Goal: Transaction & Acquisition: Purchase product/service

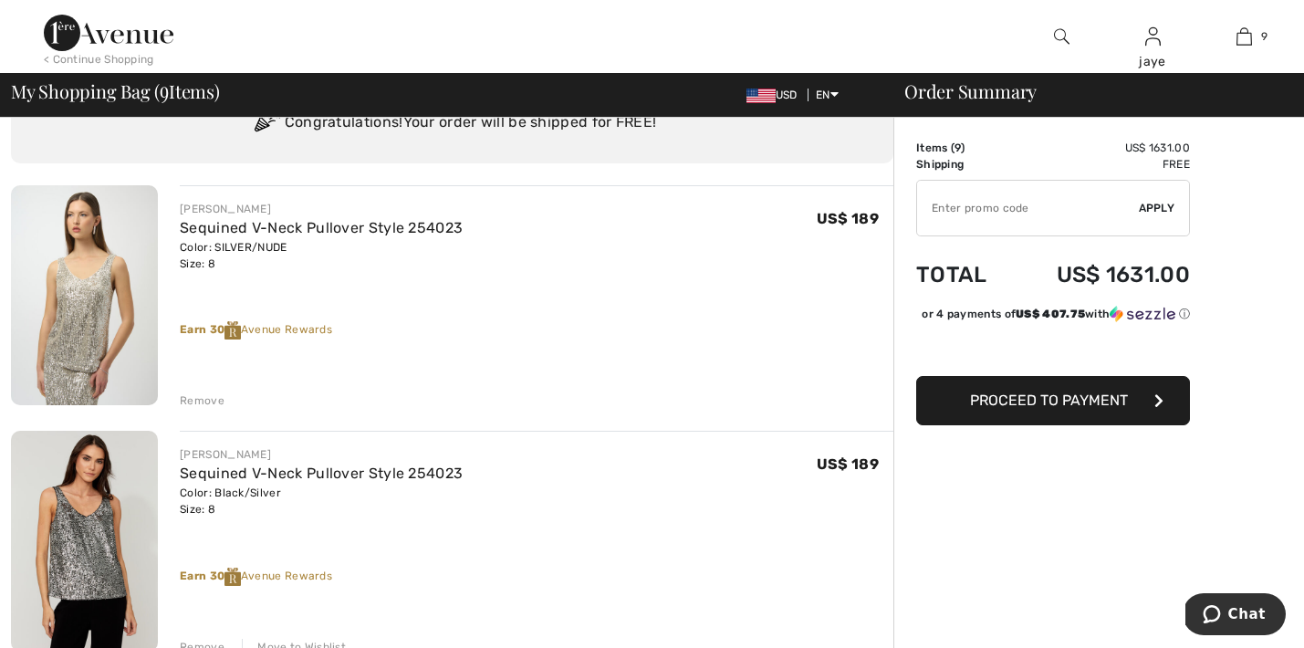
scroll to position [115, 0]
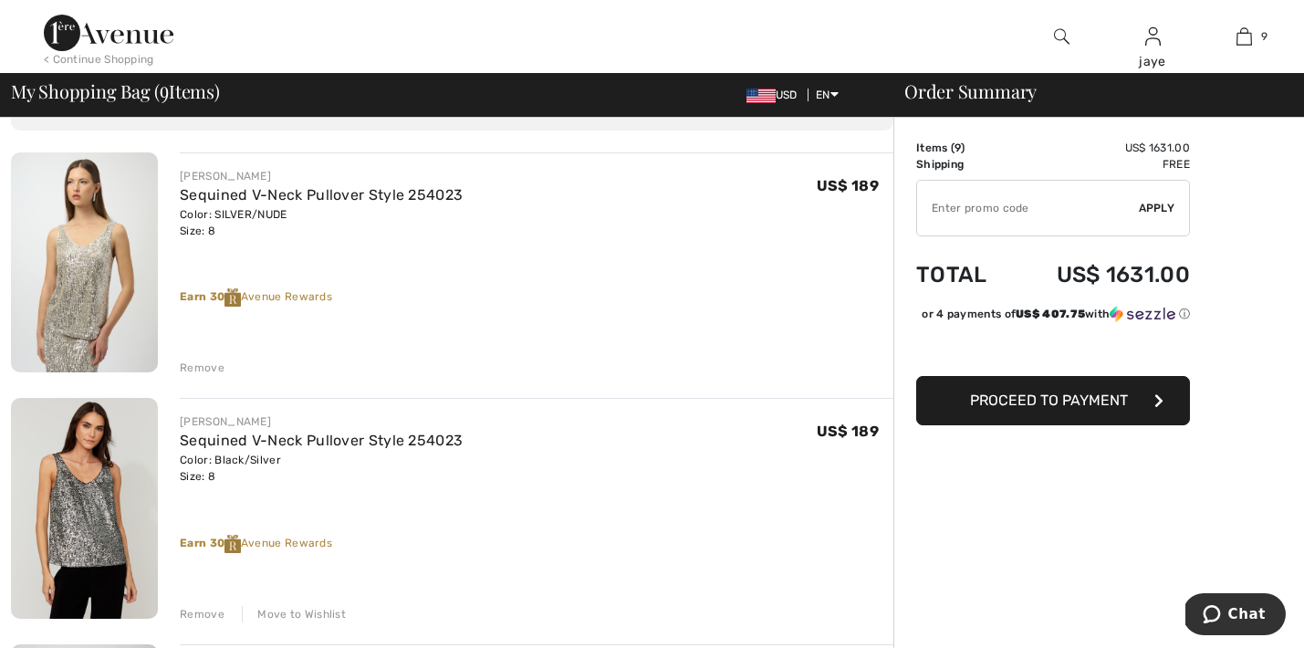
click at [211, 369] on div "Remove" at bounding box center [202, 368] width 45 height 16
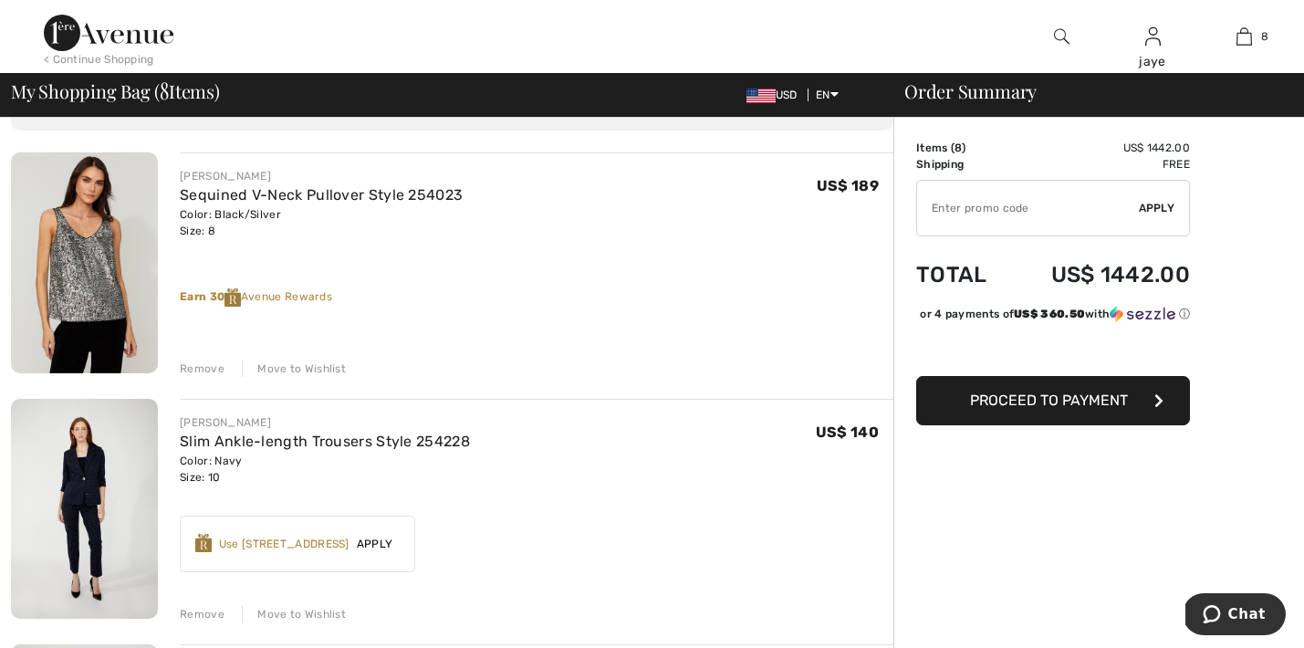
click at [313, 370] on div "Move to Wishlist" at bounding box center [294, 369] width 104 height 16
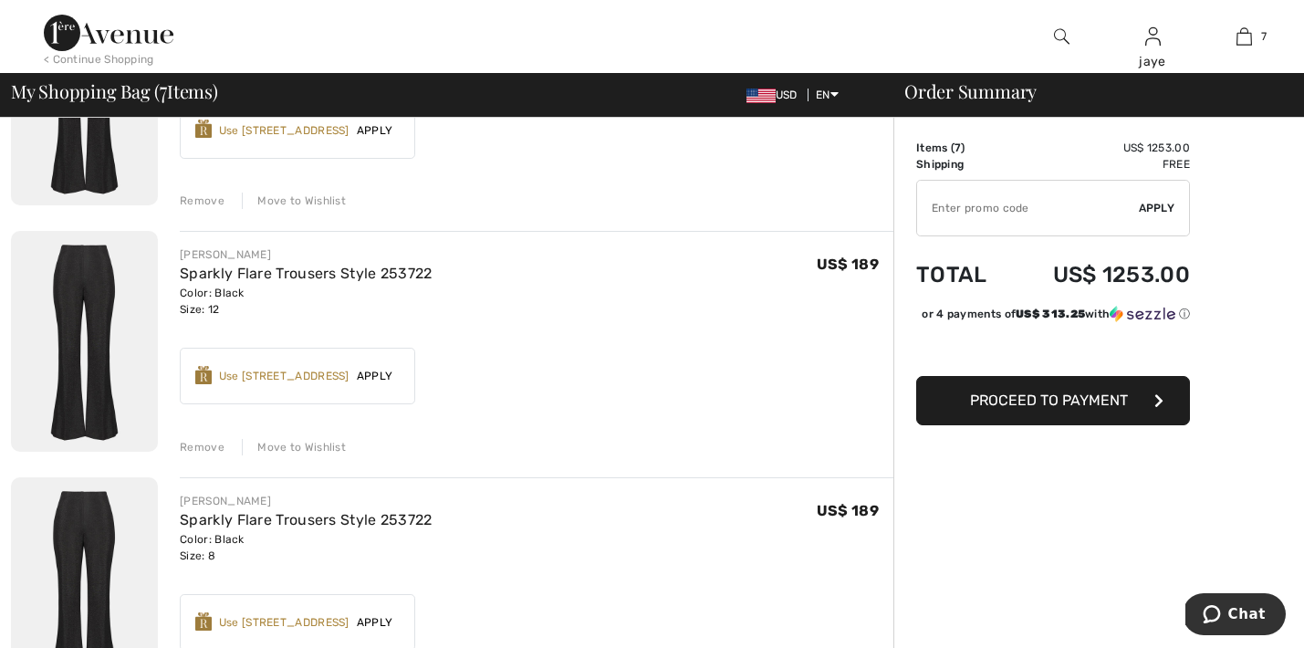
scroll to position [1255, 0]
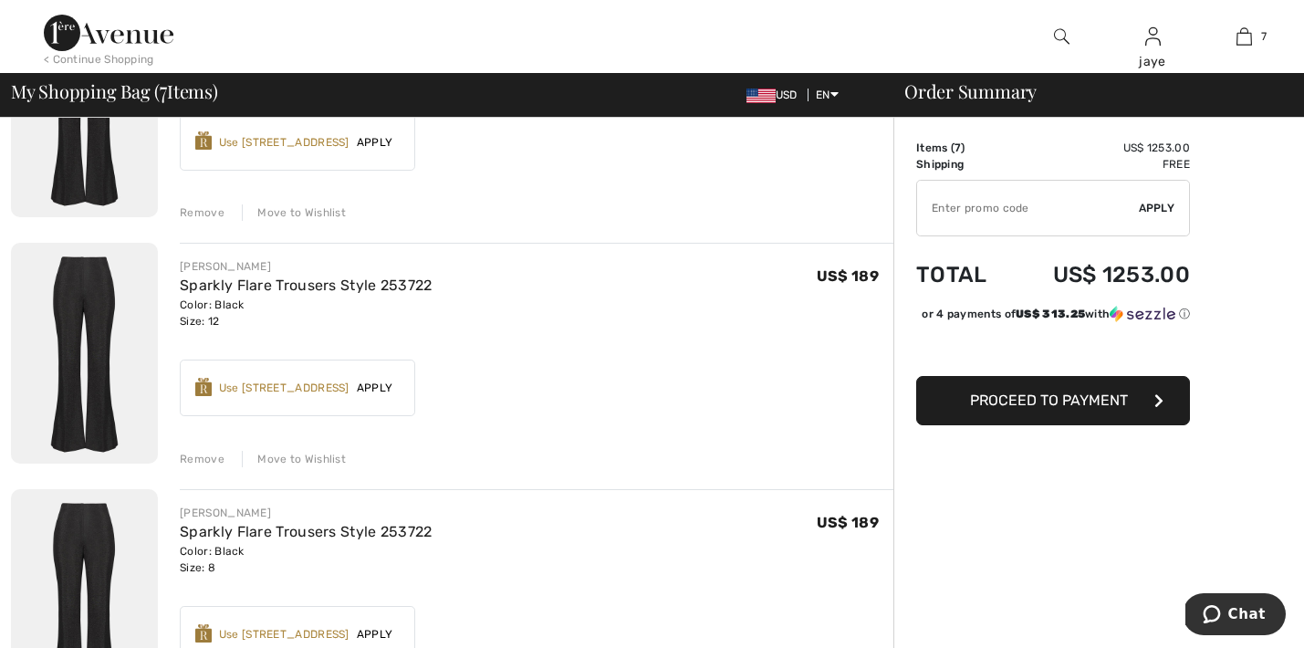
click at [300, 454] on div "Move to Wishlist" at bounding box center [294, 459] width 104 height 16
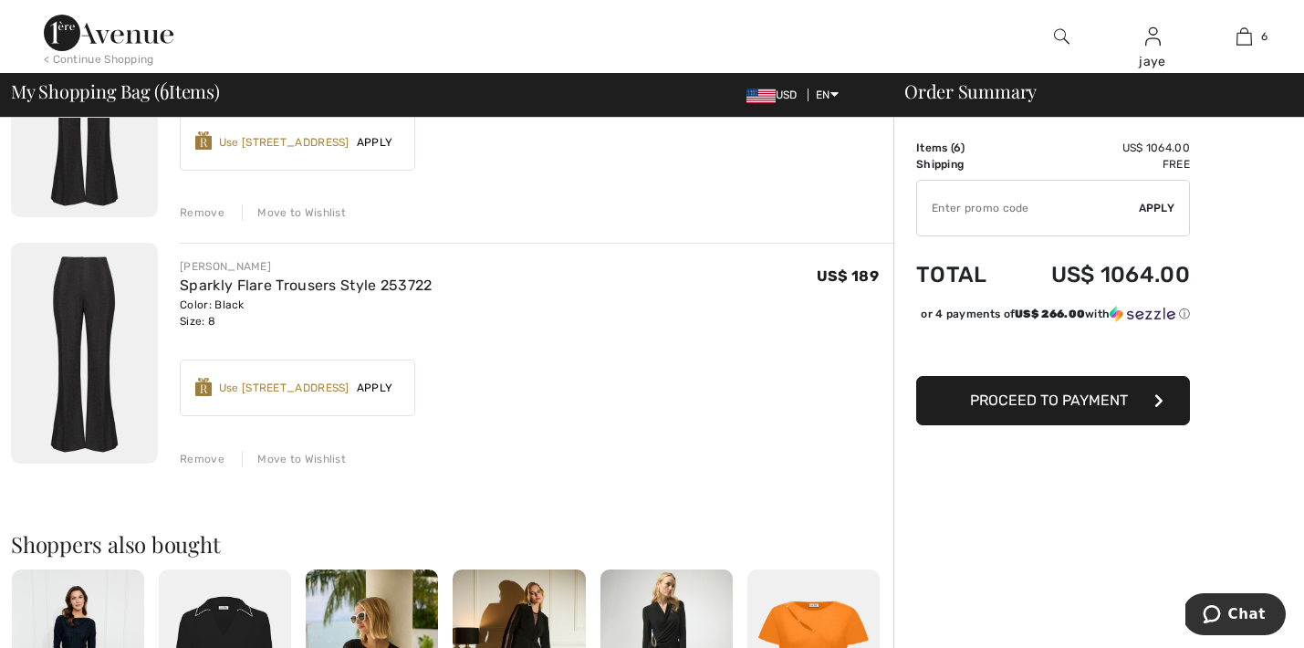
click at [321, 215] on div "Move to Wishlist" at bounding box center [294, 212] width 104 height 16
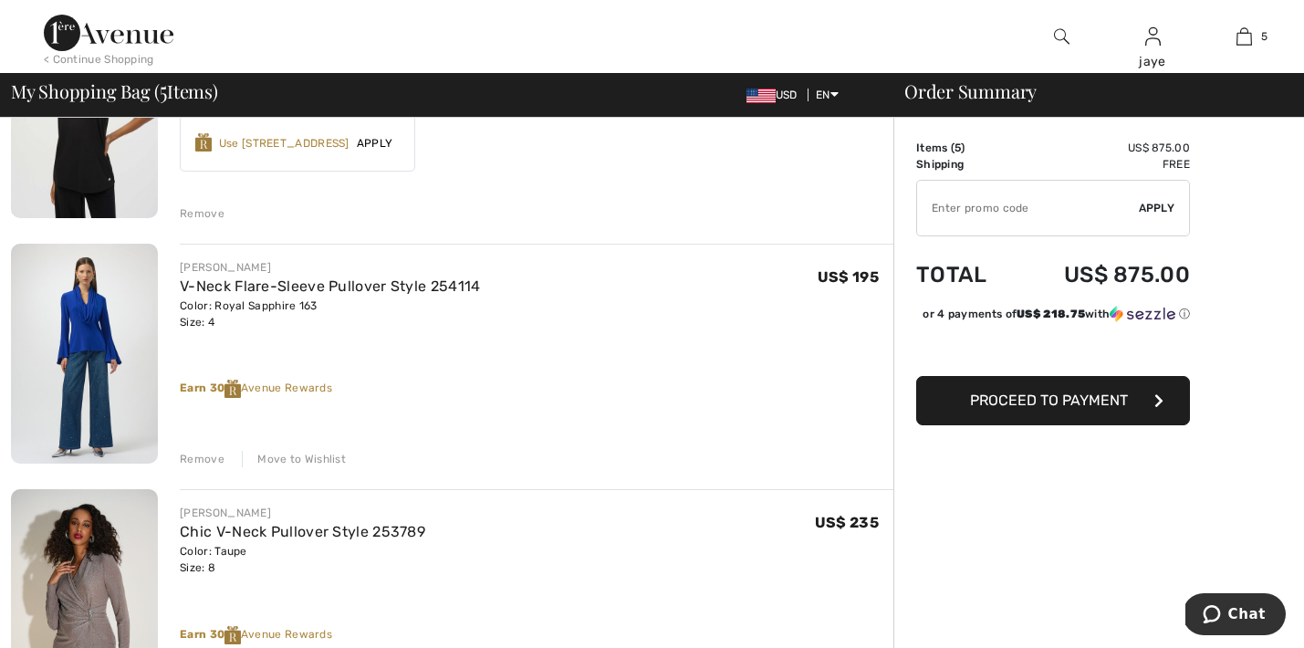
scroll to position [495, 0]
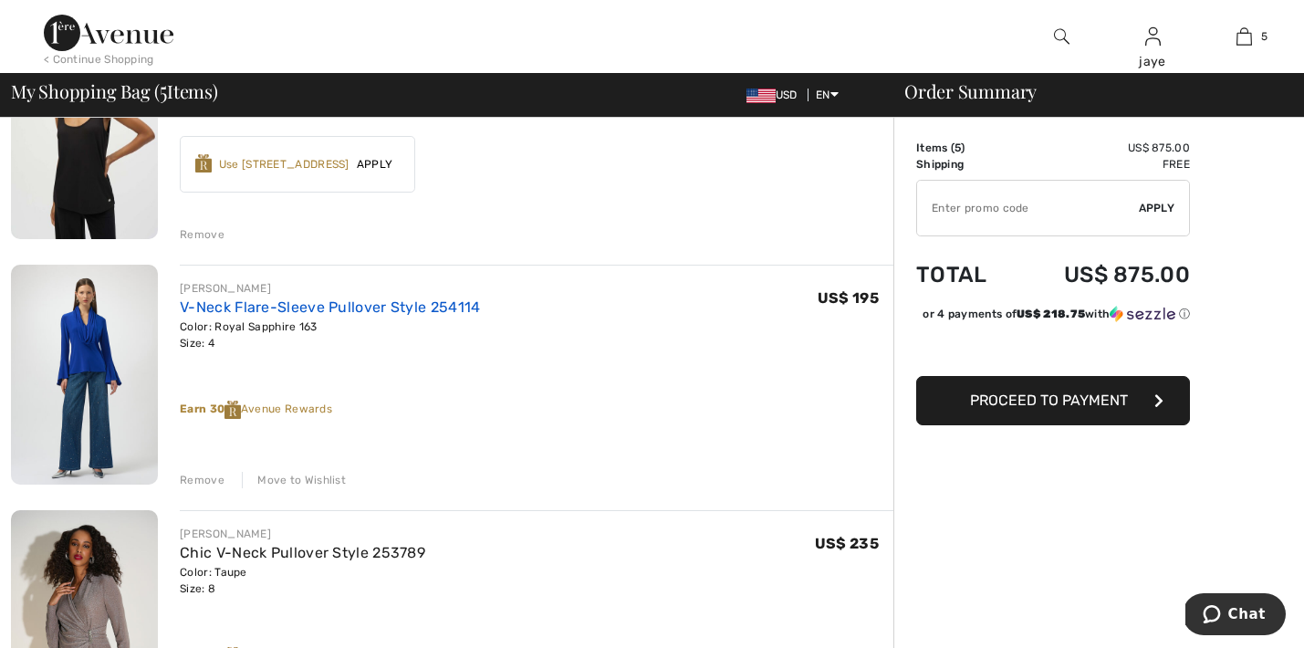
click at [245, 309] on link "V-Neck Flare-Sleeve Pullover Style 254114" at bounding box center [330, 307] width 300 height 17
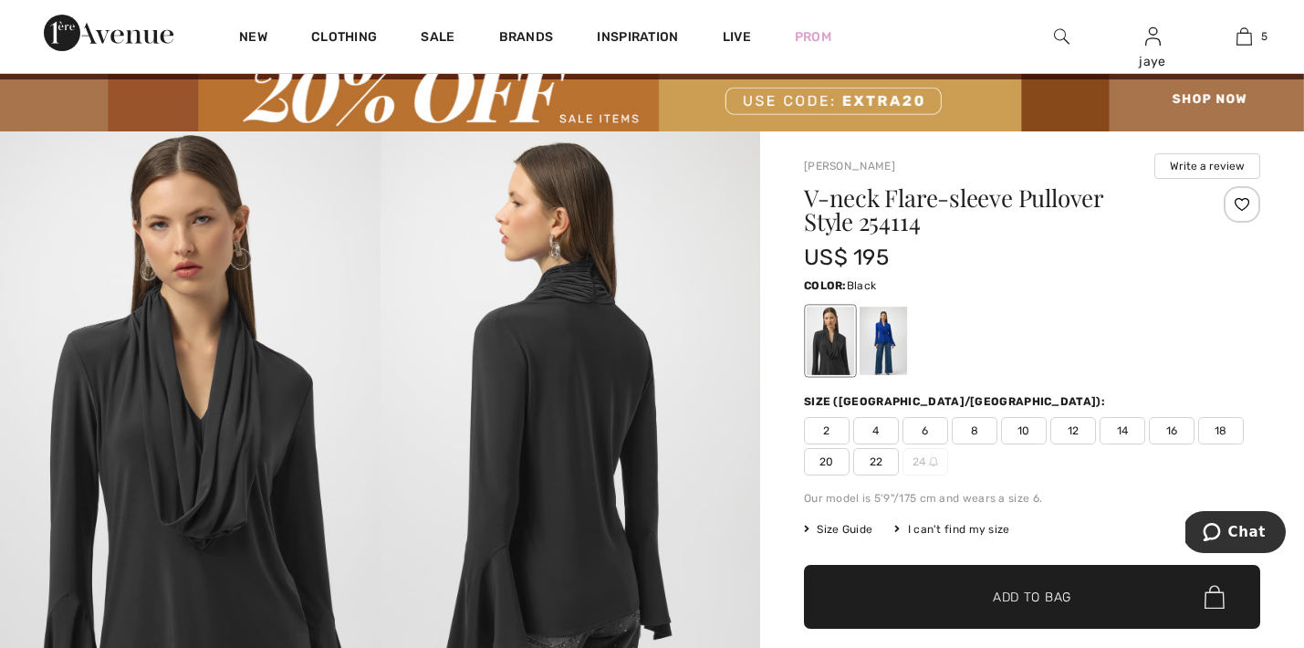
click at [878, 432] on span "4" at bounding box center [877, 430] width 46 height 27
click at [904, 601] on span "✔ Added to Bag Add to Bag" at bounding box center [1032, 597] width 456 height 64
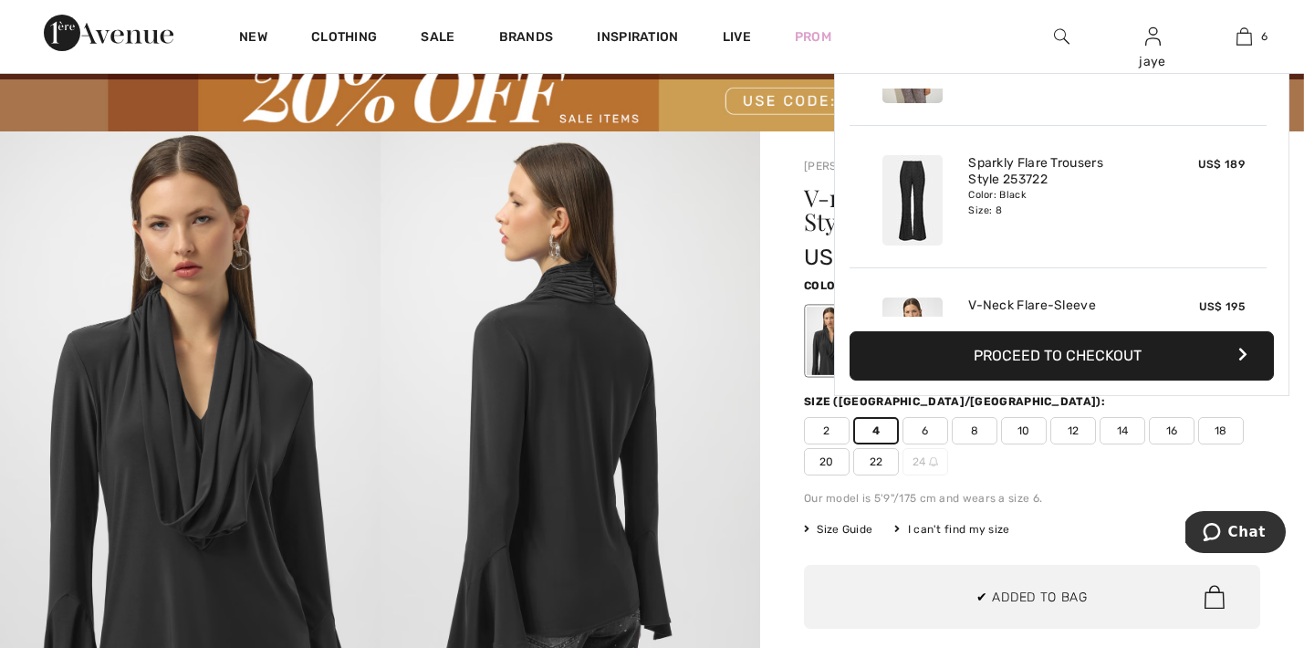
scroll to position [626, 0]
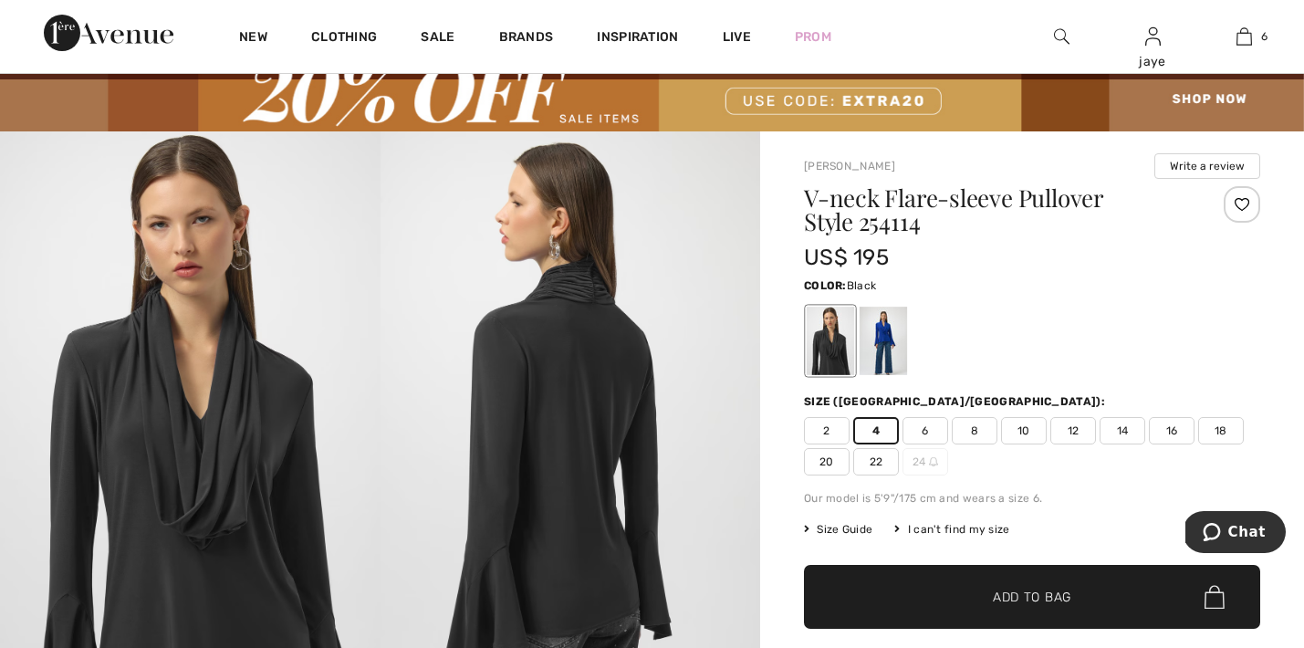
click at [928, 434] on span "6" at bounding box center [926, 430] width 46 height 27
click at [933, 607] on span "✔ Added to Bag Add to Bag" at bounding box center [1032, 597] width 456 height 64
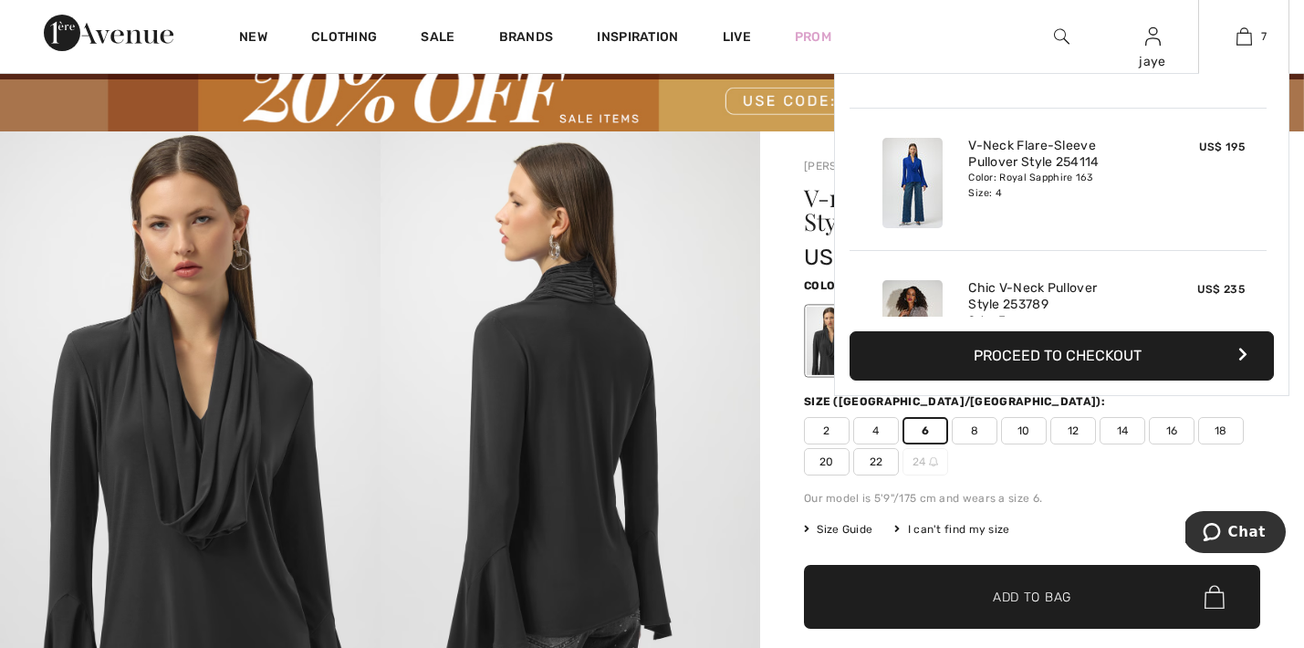
scroll to position [262, 0]
click at [1010, 289] on link "Chic V-Neck Pullover Style 253789" at bounding box center [1059, 299] width 180 height 33
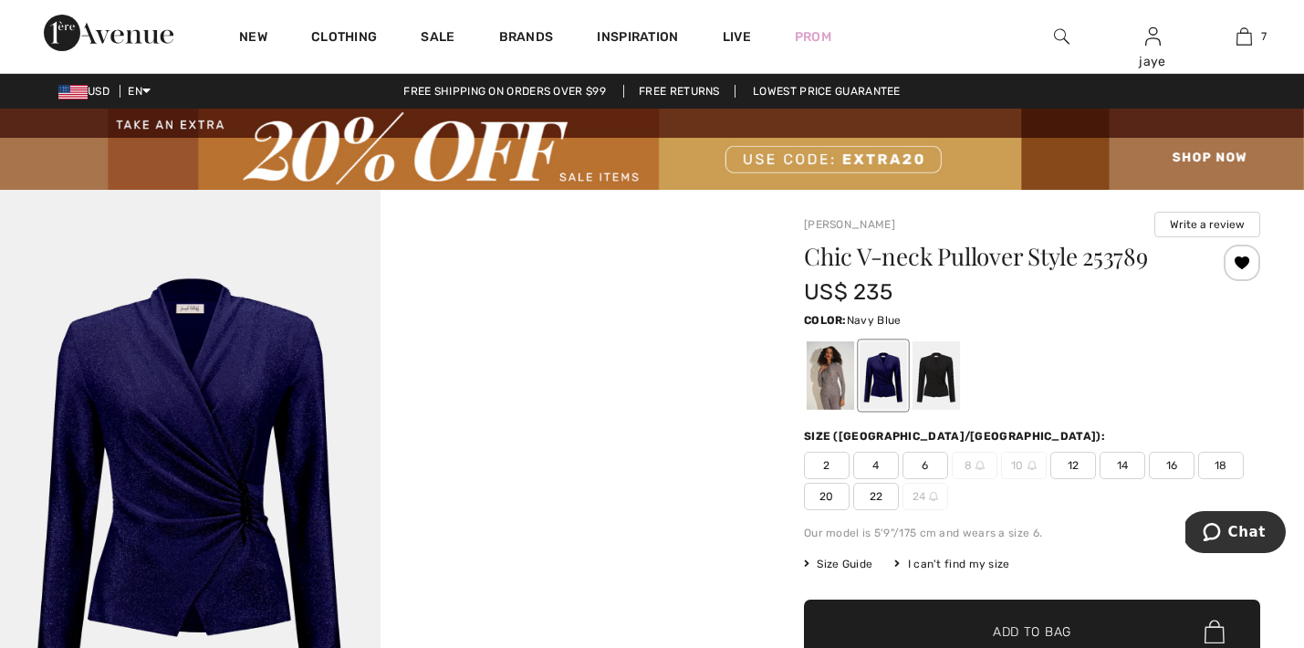
click at [927, 465] on span "6" at bounding box center [926, 465] width 46 height 27
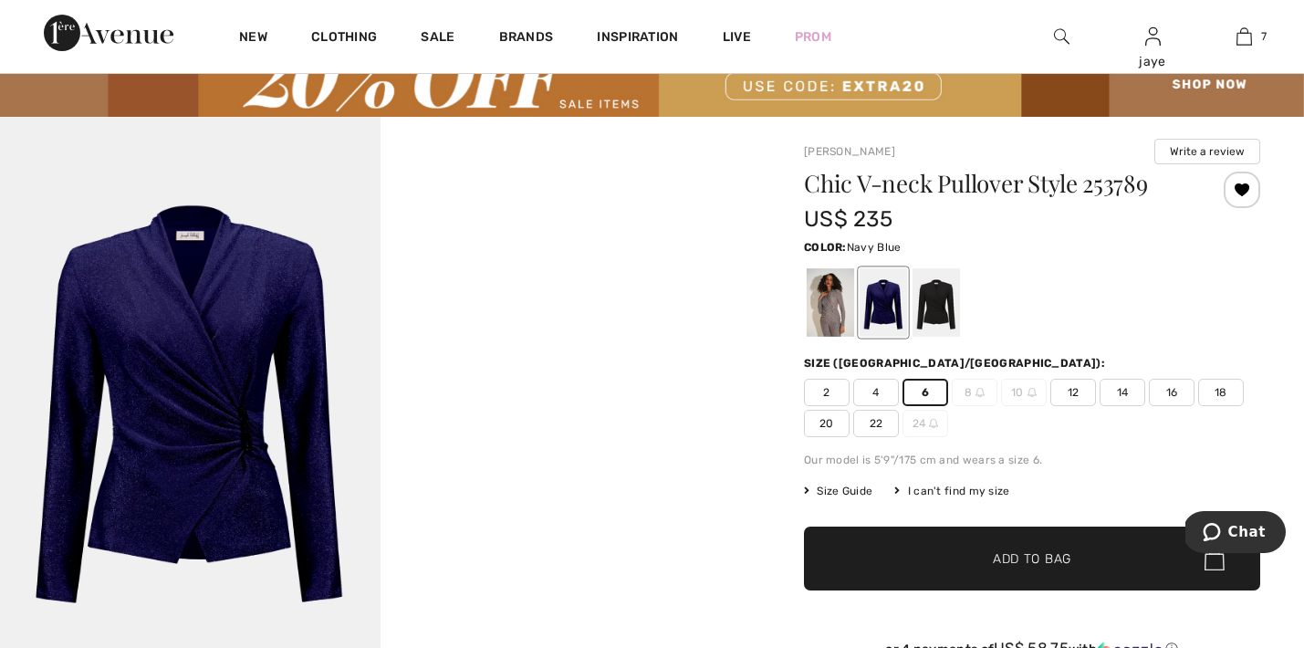
scroll to position [129, 0]
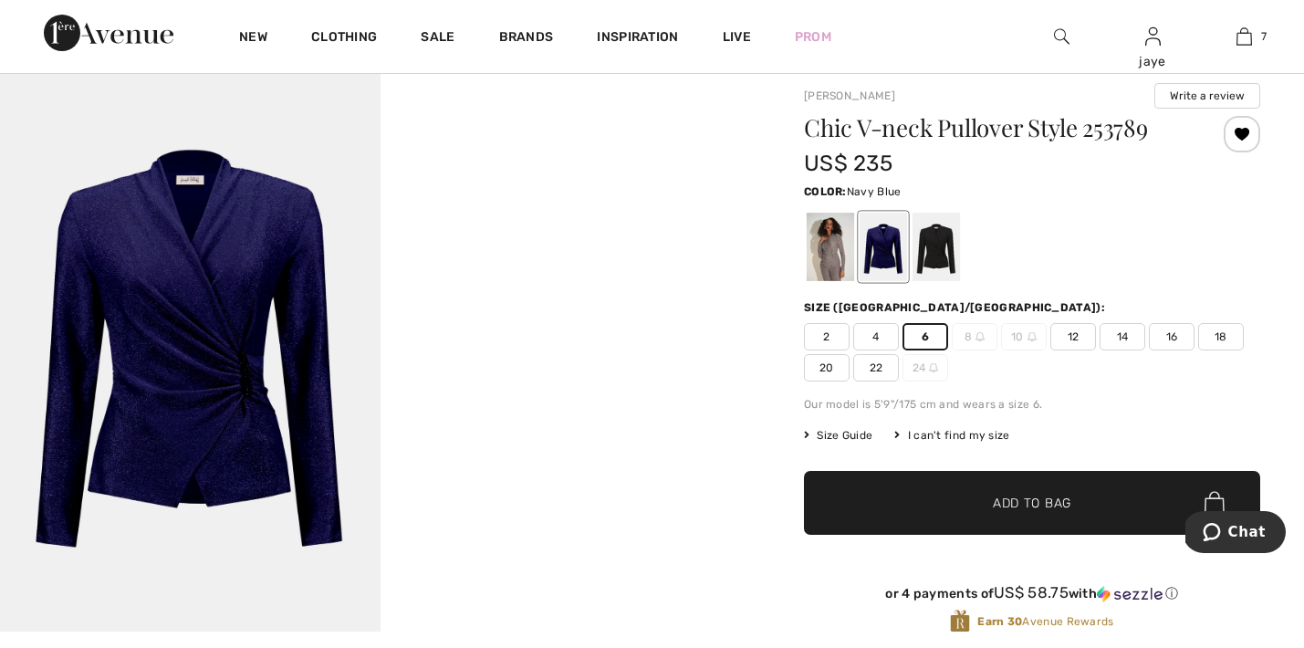
click at [934, 492] on span "✔ Added to Bag Add to Bag" at bounding box center [1032, 503] width 456 height 64
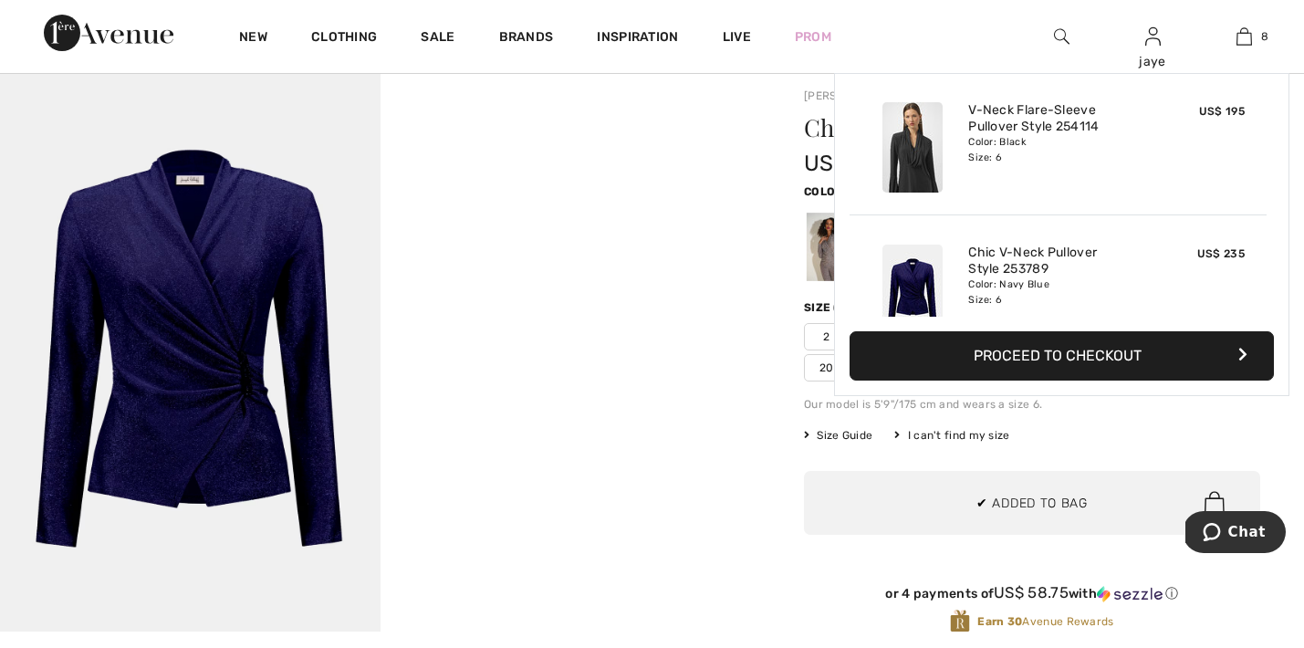
scroll to position [911, 0]
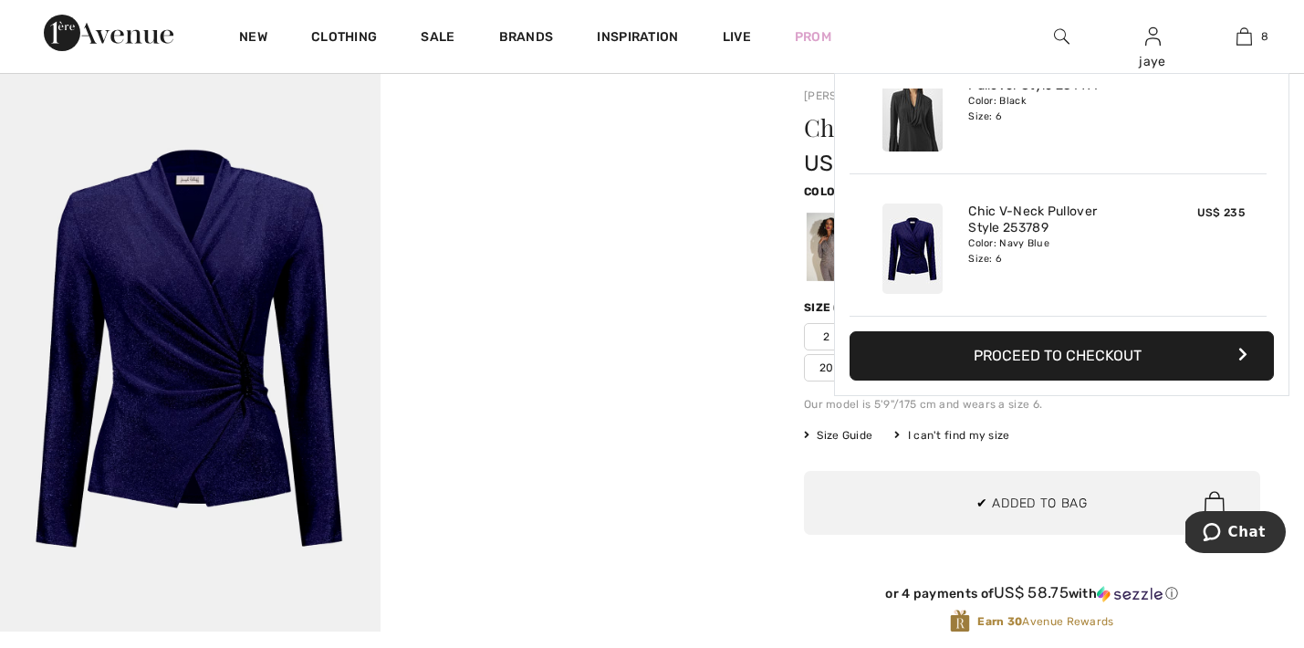
click at [774, 374] on div "Joseph Ribkoff Write a review Chic V-neck Pullover Style 253789 US$ 235 Color: …" at bounding box center [1032, 605] width 544 height 1089
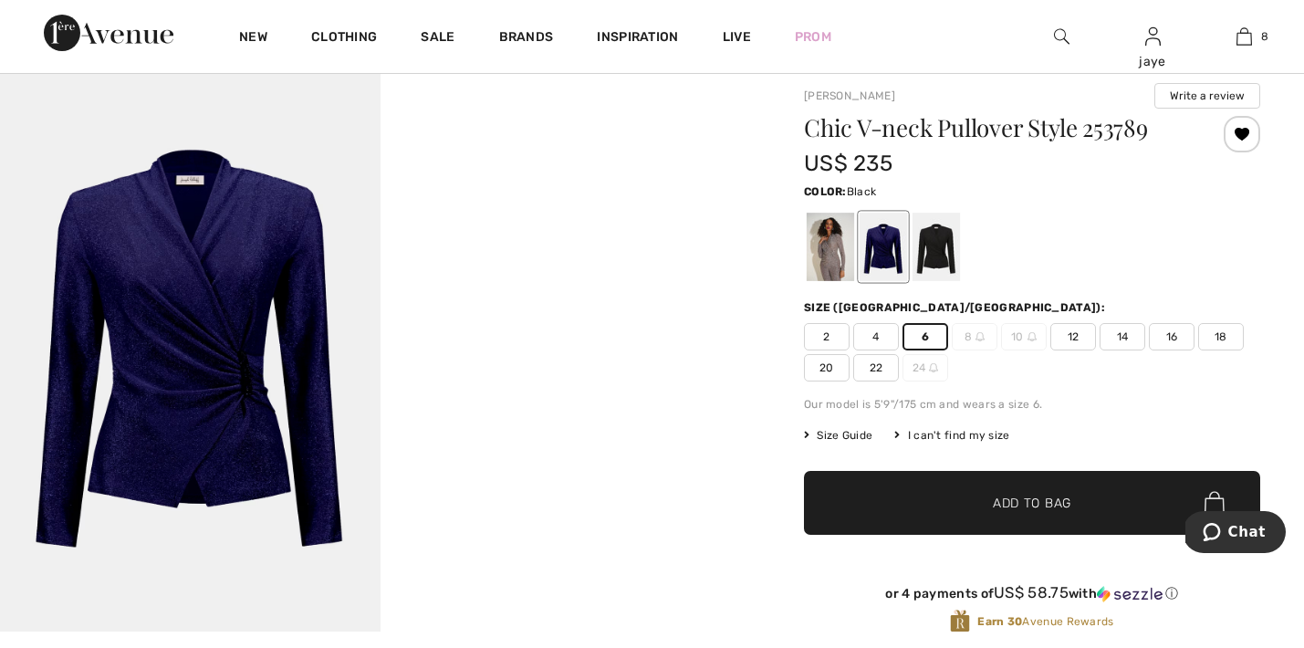
click at [930, 266] on div at bounding box center [936, 247] width 47 height 68
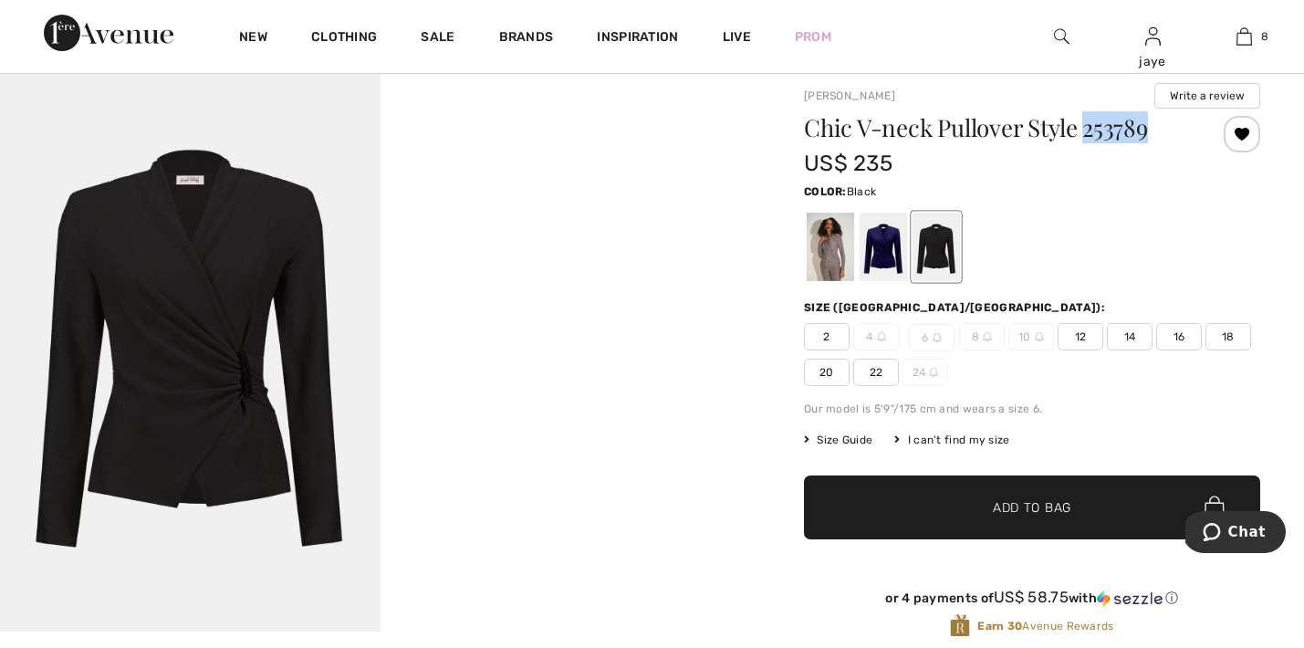
drag, startPoint x: 1151, startPoint y: 127, endPoint x: 1085, endPoint y: 129, distance: 65.8
click at [1085, 129] on h1 "Chic V-neck Pullover Style 253789" at bounding box center [994, 128] width 381 height 24
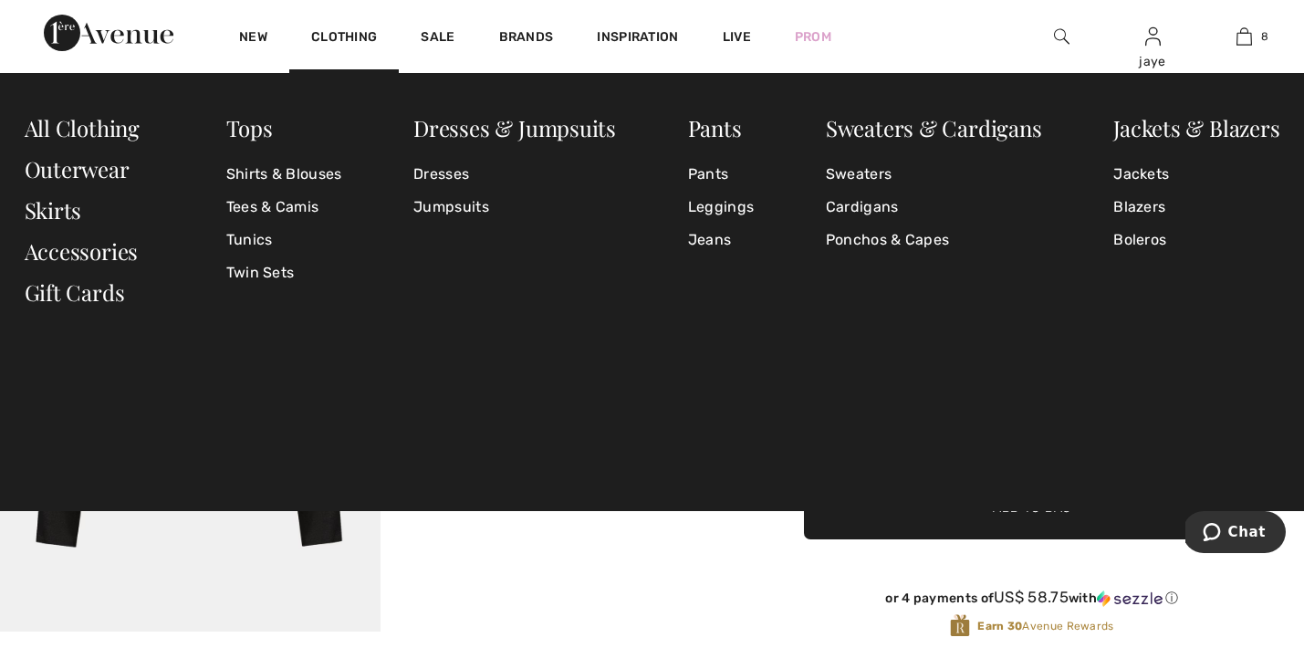
copy h1 "253789"
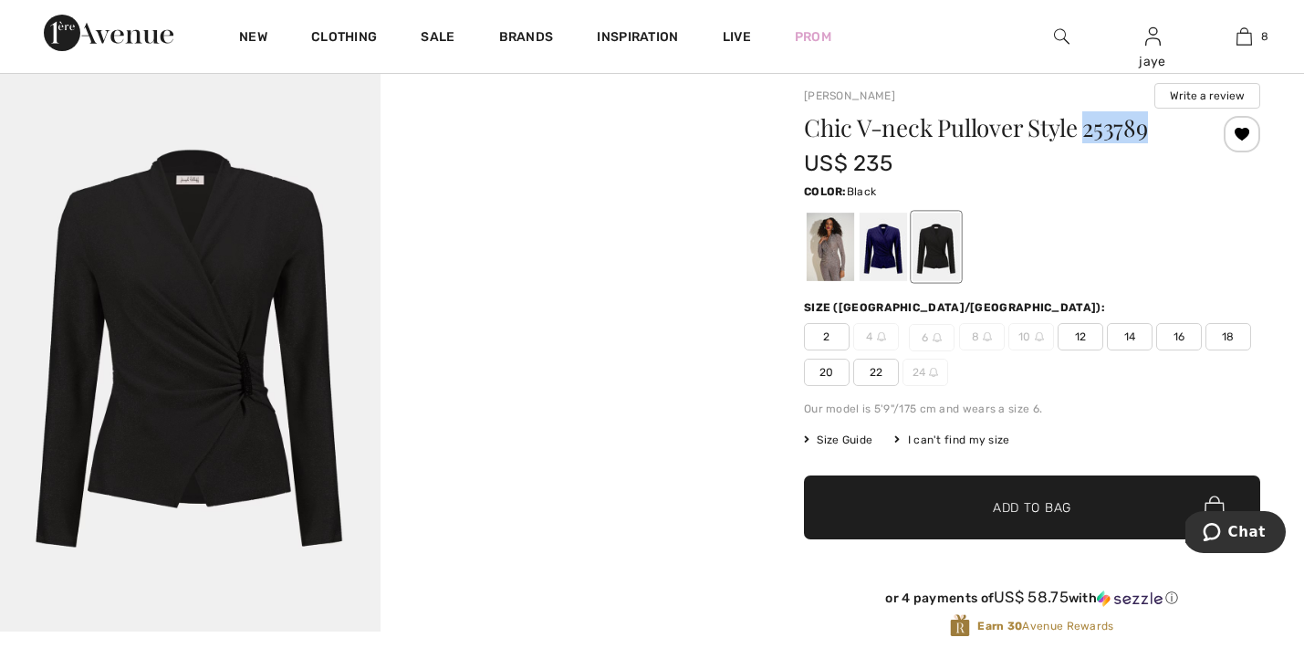
click at [1058, 36] on img at bounding box center [1062, 37] width 16 height 22
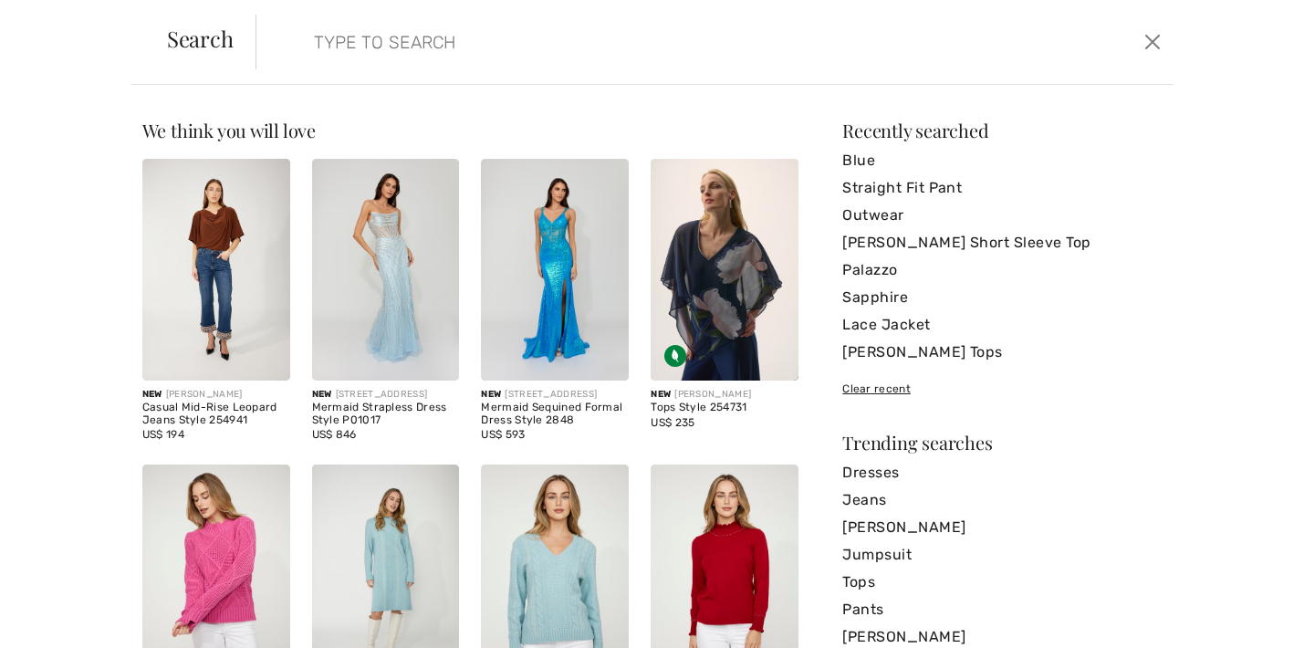
click at [411, 50] on input "search" at bounding box center [615, 42] width 630 height 55
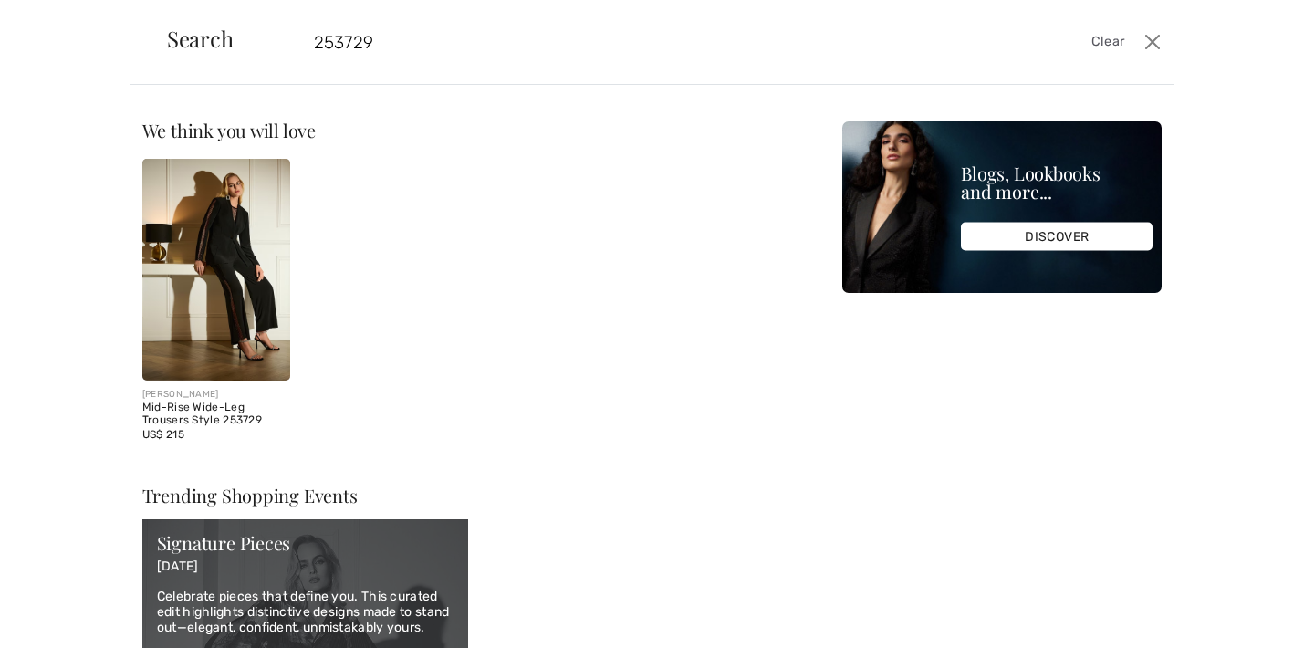
type input "253729"
click at [221, 246] on img at bounding box center [216, 270] width 148 height 222
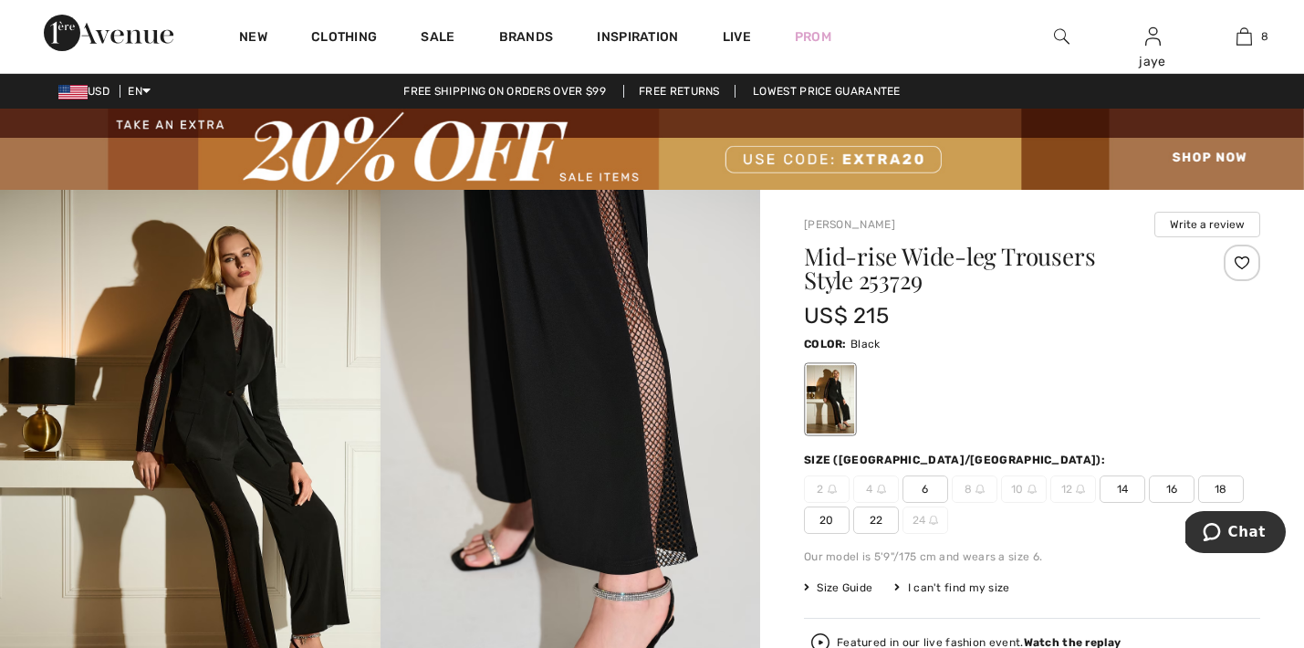
click at [1060, 37] on img at bounding box center [1062, 37] width 16 height 22
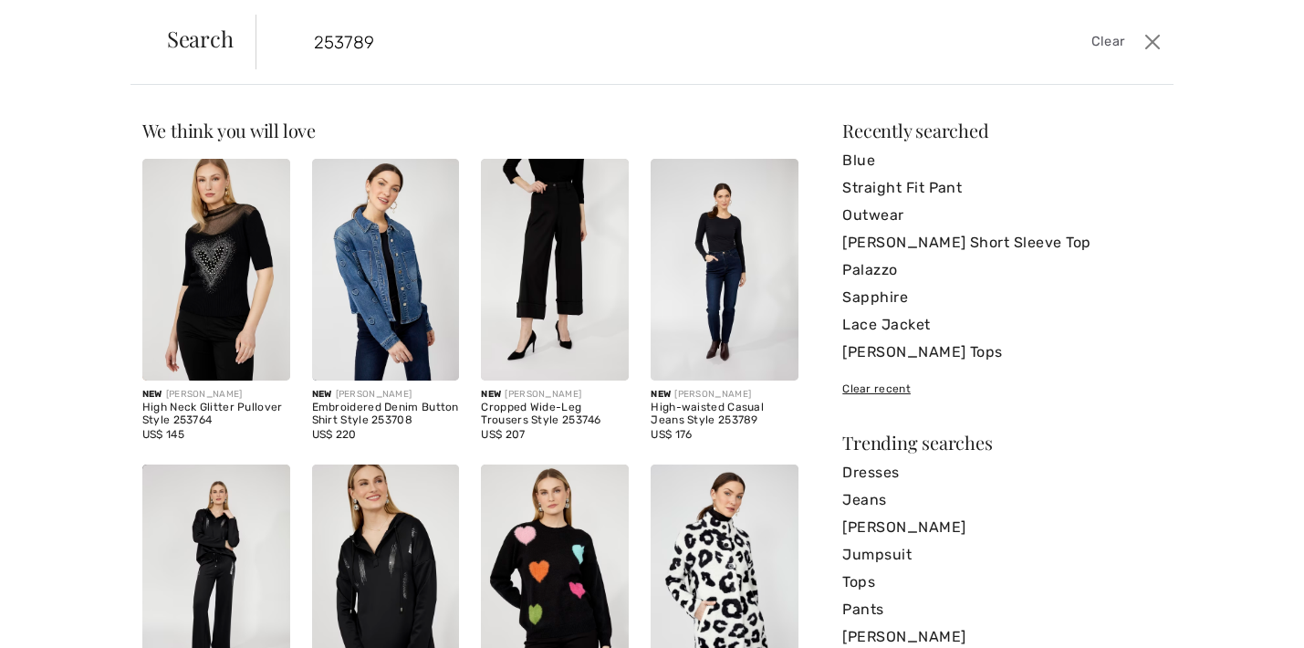
type input "253789"
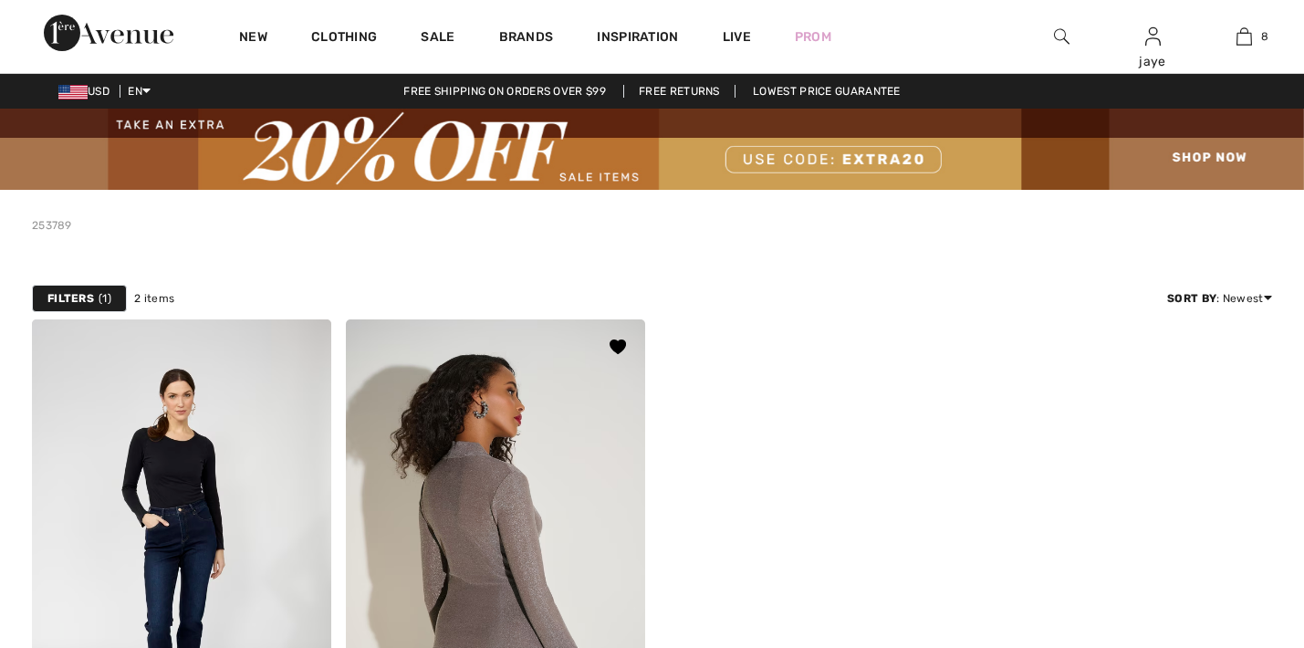
click at [477, 409] on img at bounding box center [495, 543] width 299 height 449
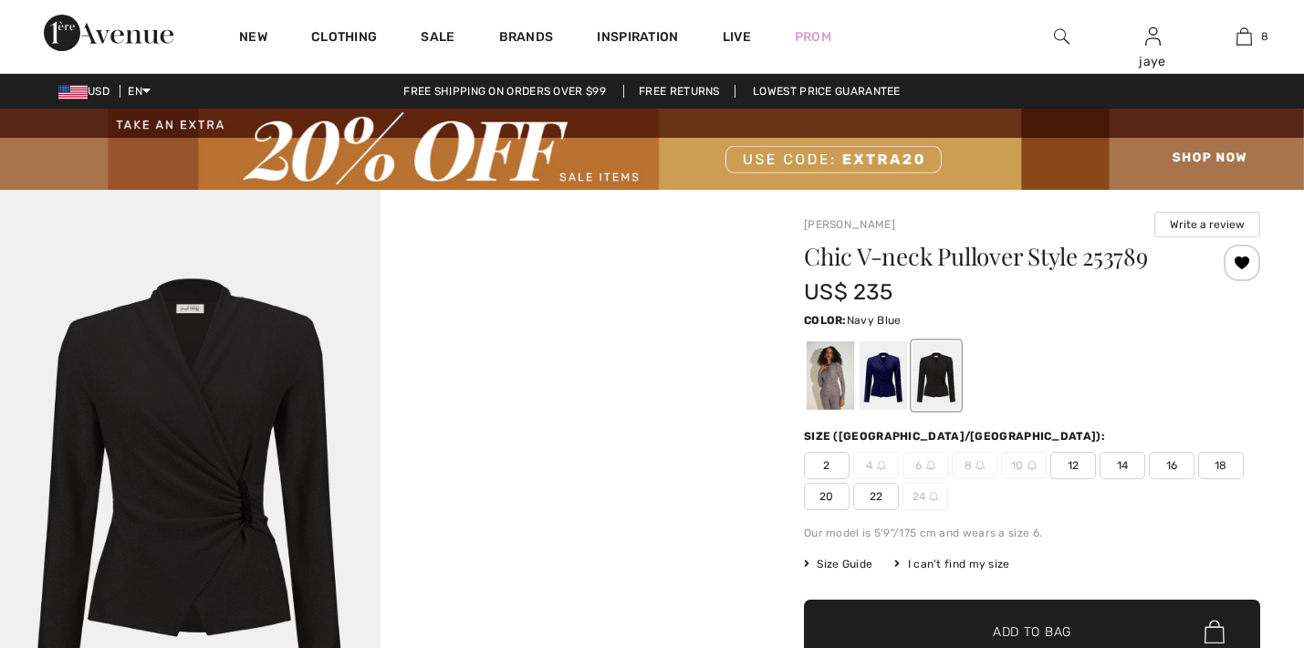
drag, startPoint x: 0, startPoint y: 0, endPoint x: 884, endPoint y: 383, distance: 963.2
click at [884, 383] on div at bounding box center [883, 375] width 47 height 68
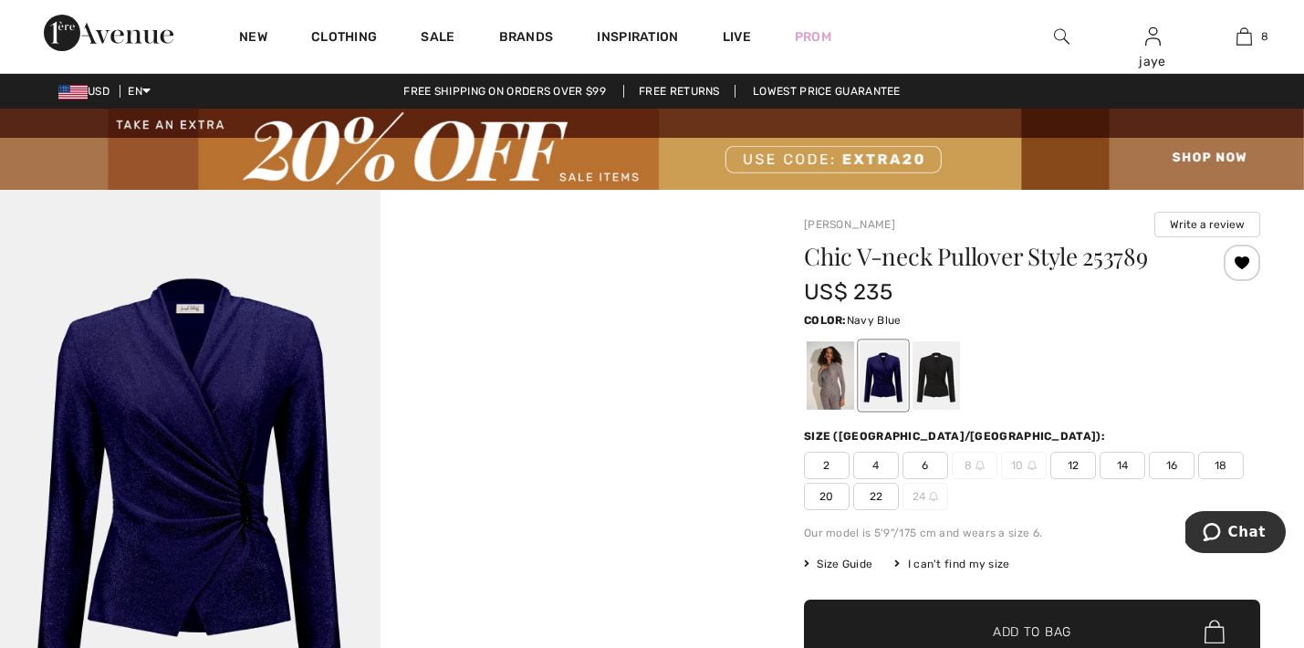
click at [927, 471] on span "6" at bounding box center [926, 465] width 46 height 27
click at [927, 626] on span "✔ Added to Bag Add to Bag" at bounding box center [1032, 632] width 456 height 64
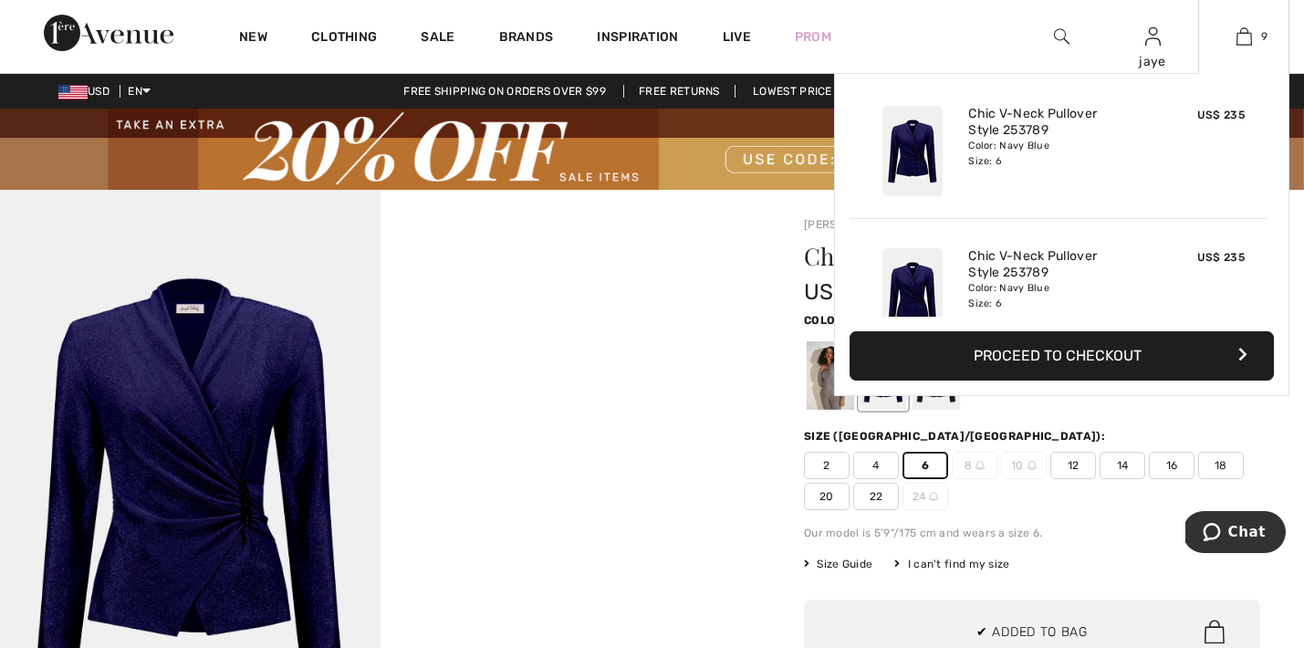
scroll to position [1053, 0]
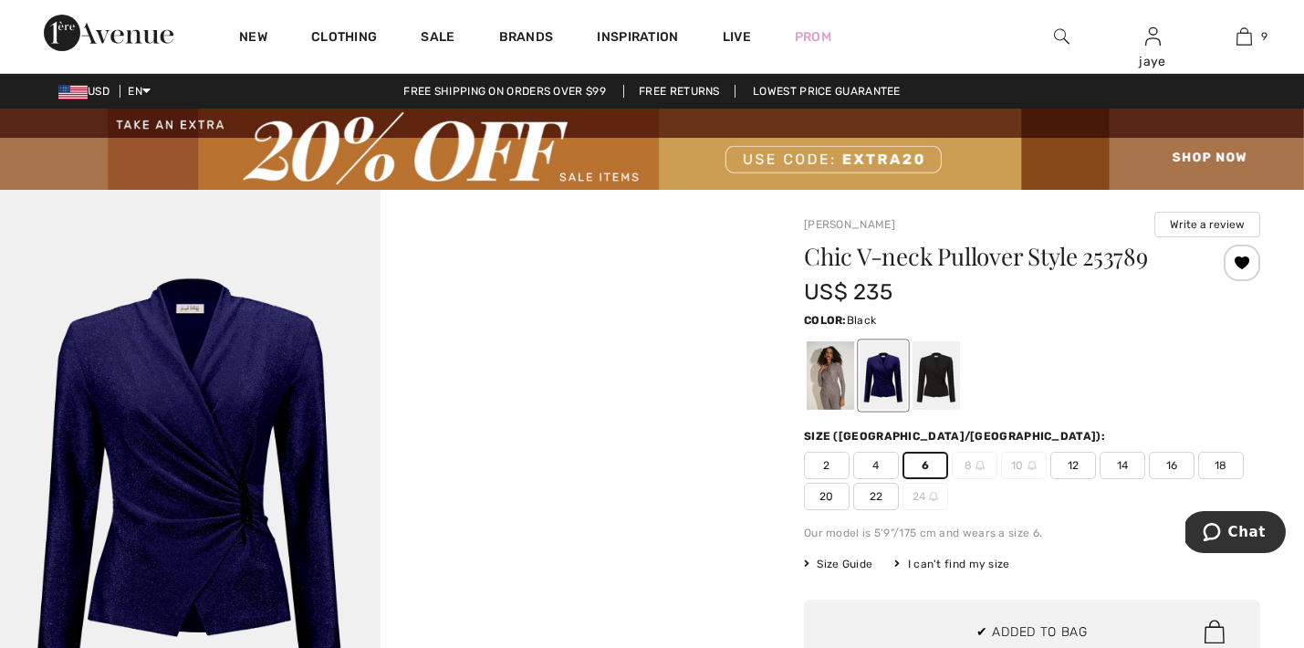
click at [947, 393] on div at bounding box center [936, 375] width 47 height 68
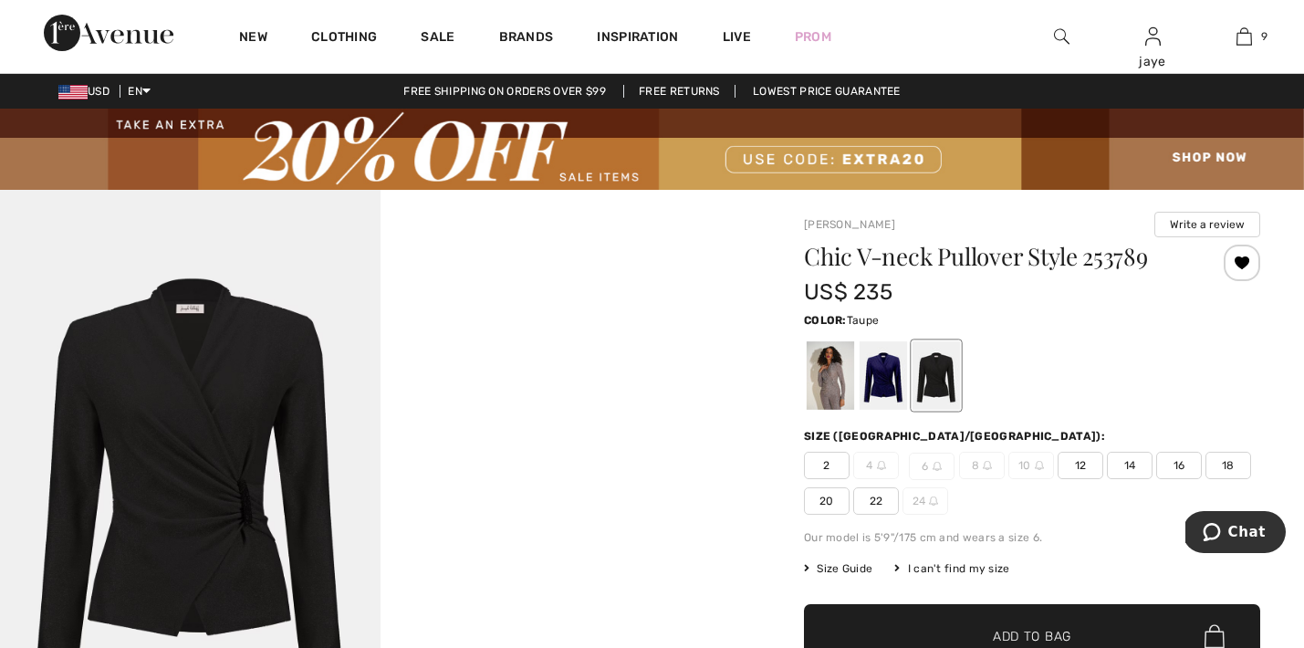
click at [831, 384] on div at bounding box center [830, 375] width 47 height 68
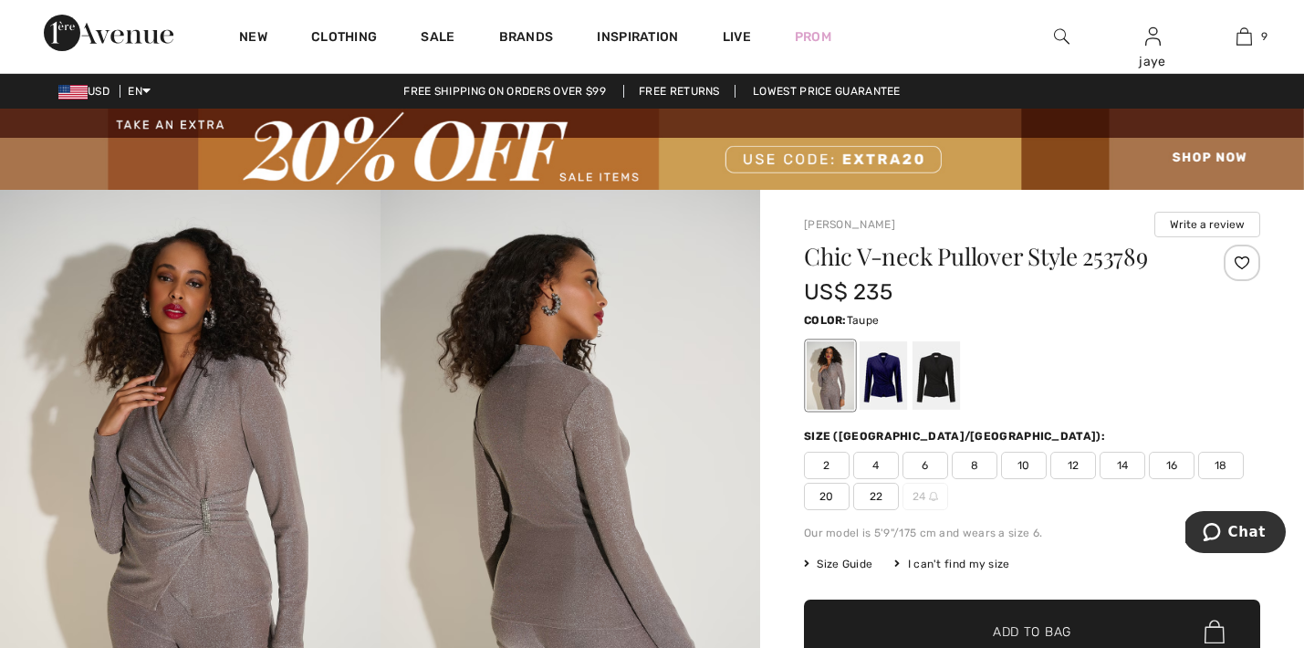
click at [972, 473] on span "8" at bounding box center [975, 465] width 46 height 27
click at [927, 617] on span "✔ Added to Bag Add to Bag" at bounding box center [1032, 632] width 456 height 64
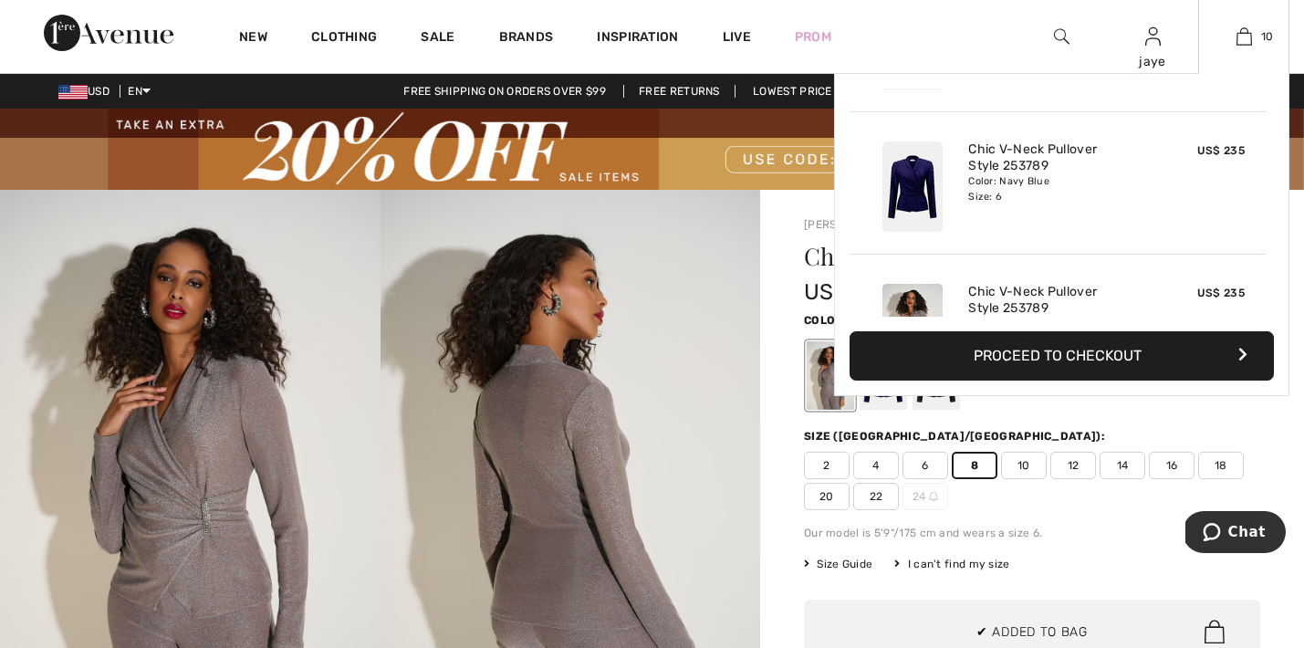
scroll to position [1196, 0]
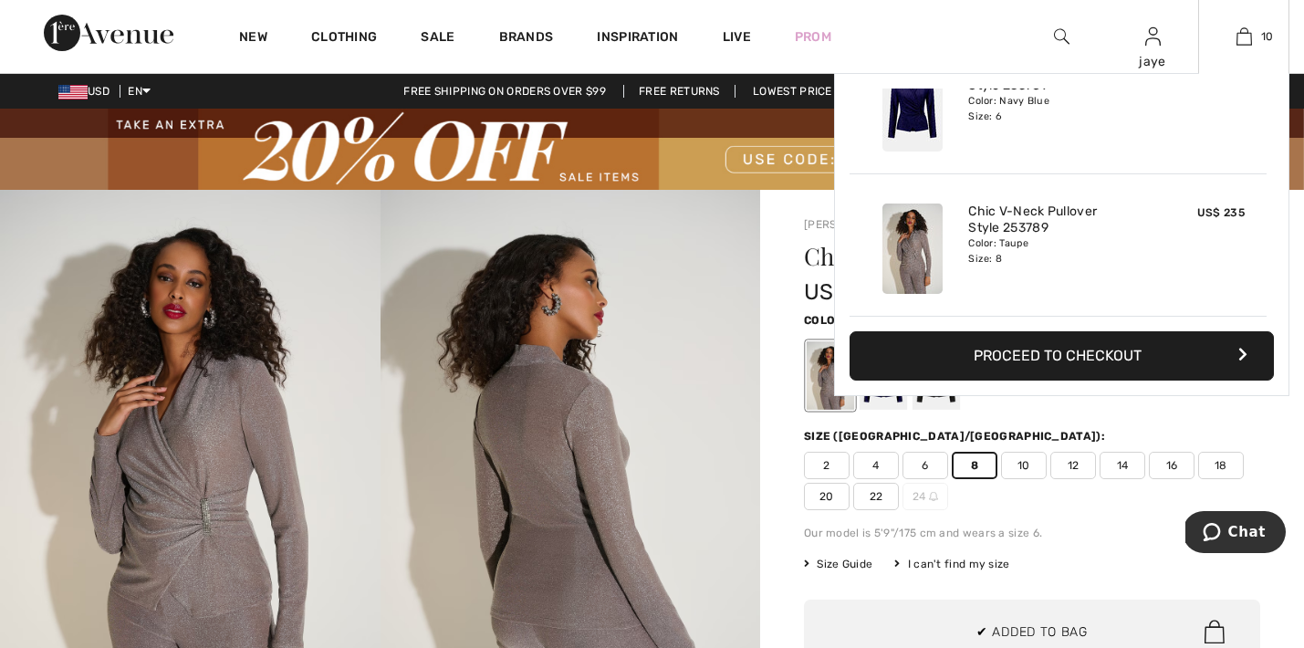
click at [1137, 353] on button "Proceed to Checkout" at bounding box center [1062, 355] width 424 height 49
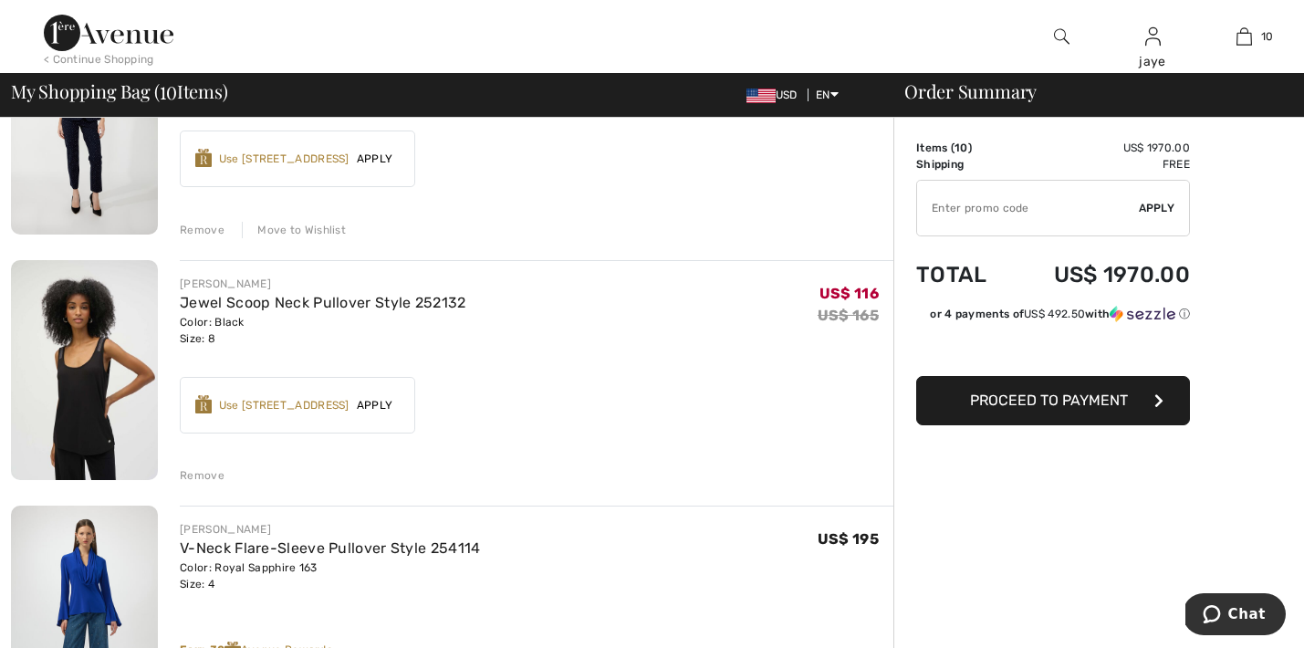
scroll to position [323, 0]
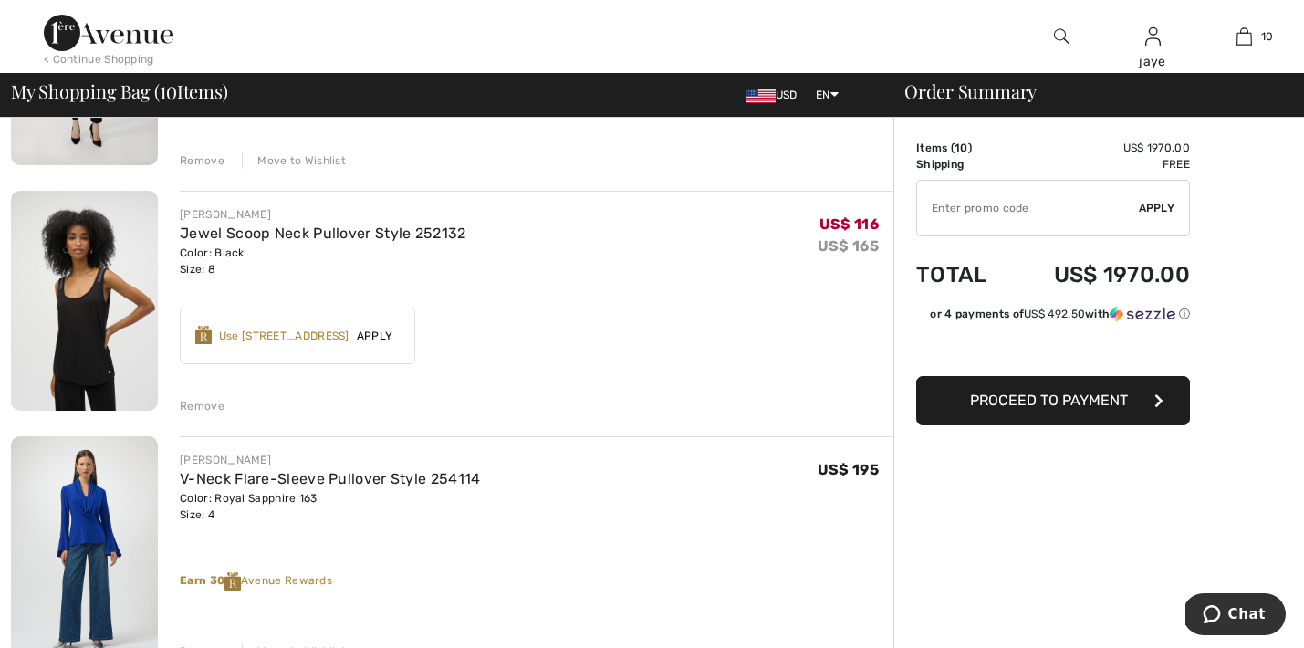
click at [210, 407] on div "Remove" at bounding box center [202, 406] width 45 height 16
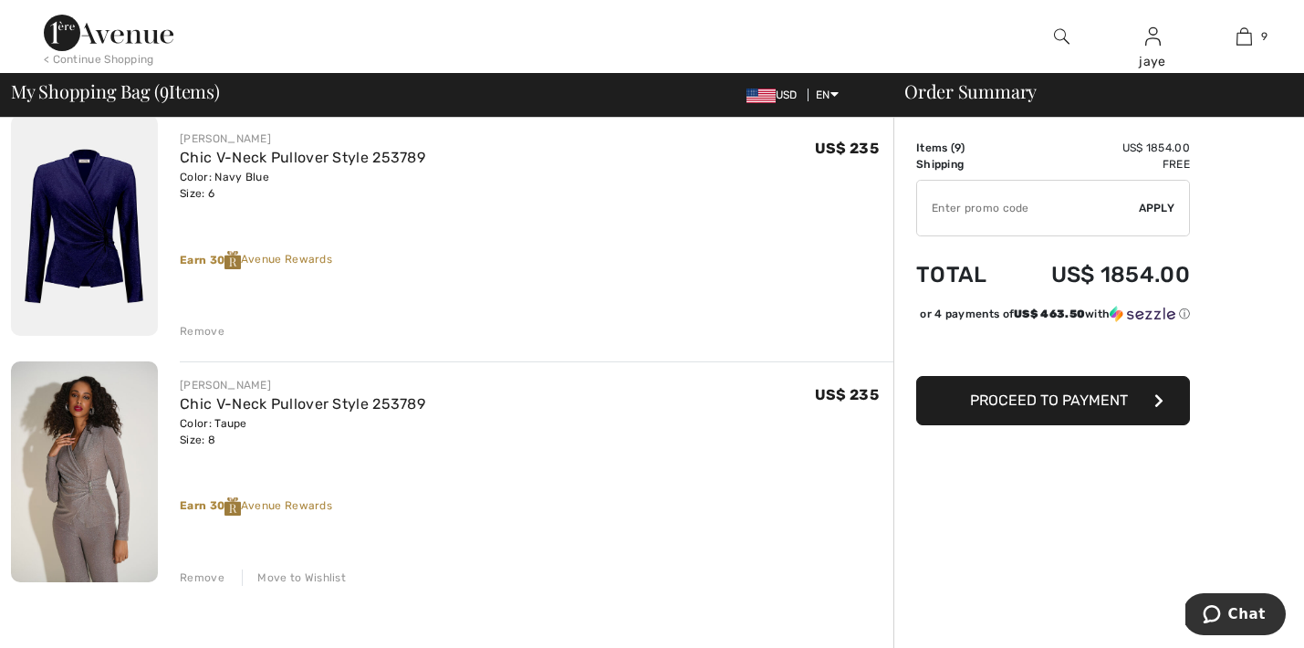
scroll to position [1896, 0]
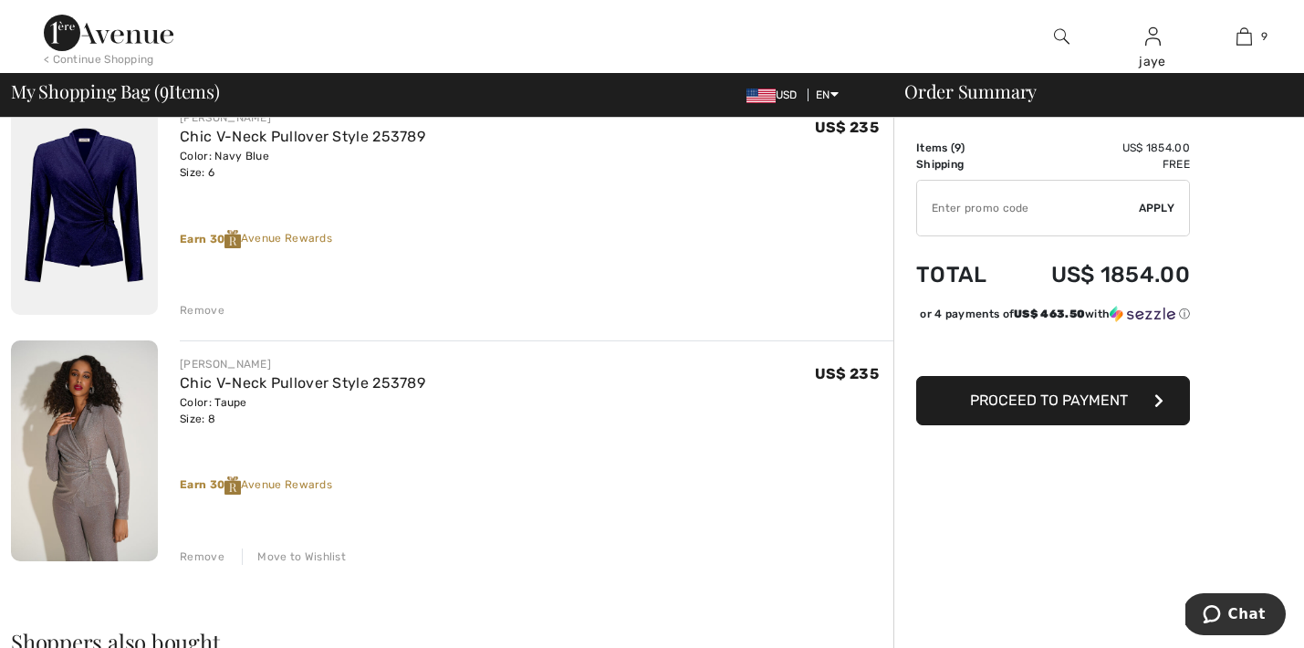
click at [321, 556] on div "Move to Wishlist" at bounding box center [294, 557] width 104 height 16
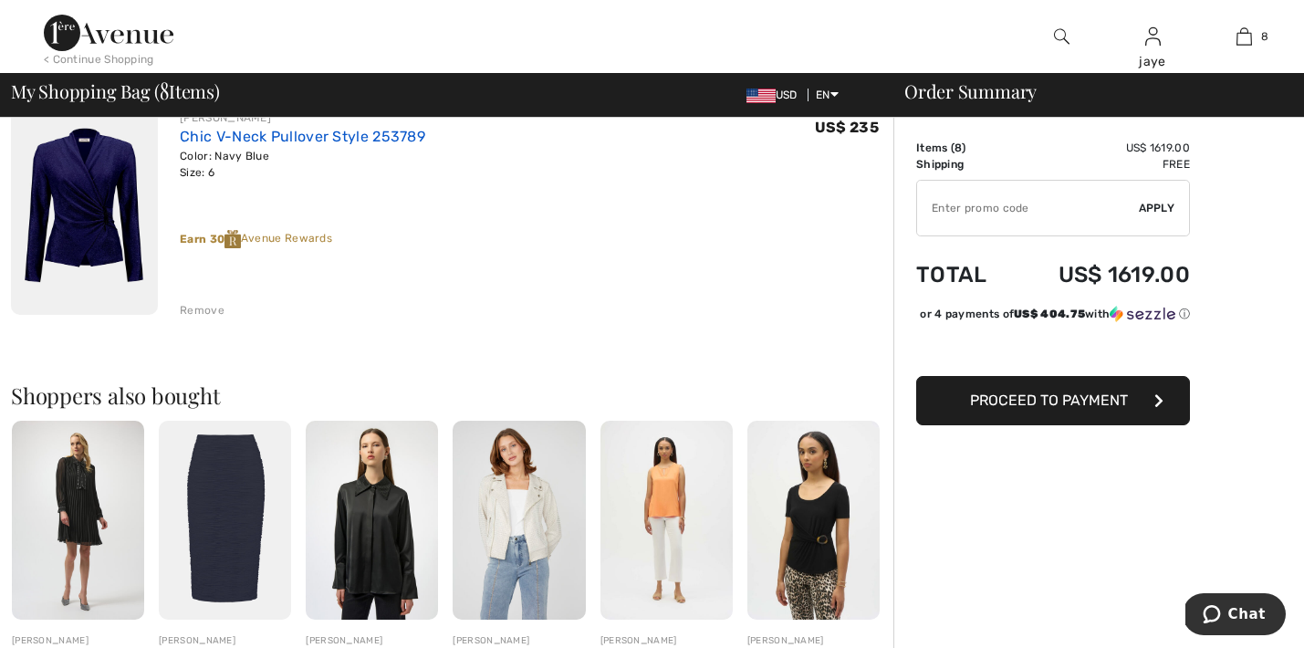
click at [413, 131] on link "Chic V-Neck Pullover Style 253789" at bounding box center [303, 136] width 246 height 17
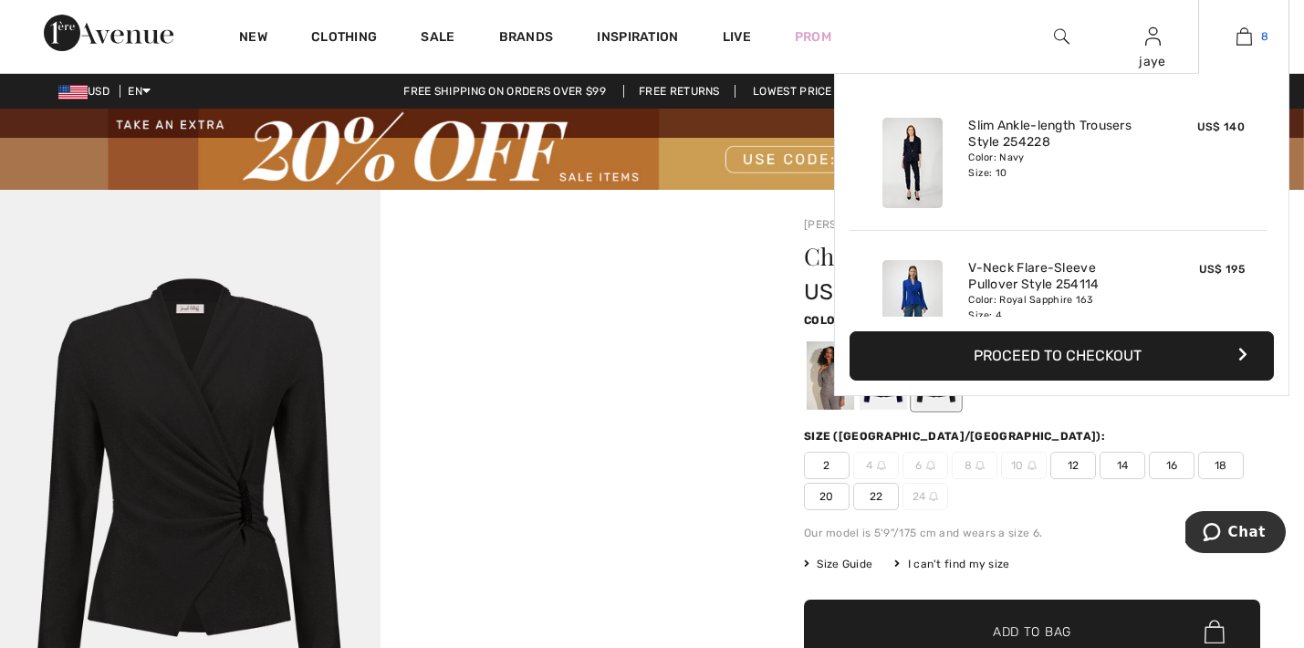
click at [1251, 34] on img at bounding box center [1245, 37] width 16 height 22
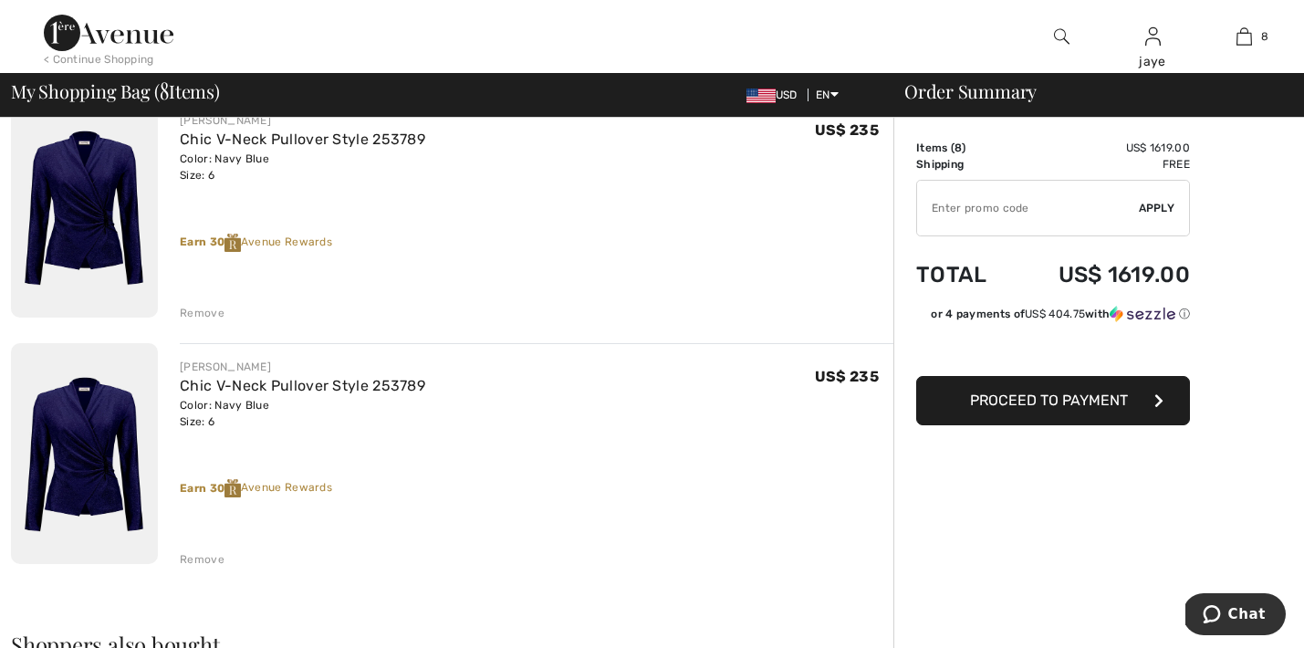
scroll to position [1648, 0]
click at [207, 560] on div "Remove" at bounding box center [202, 558] width 45 height 16
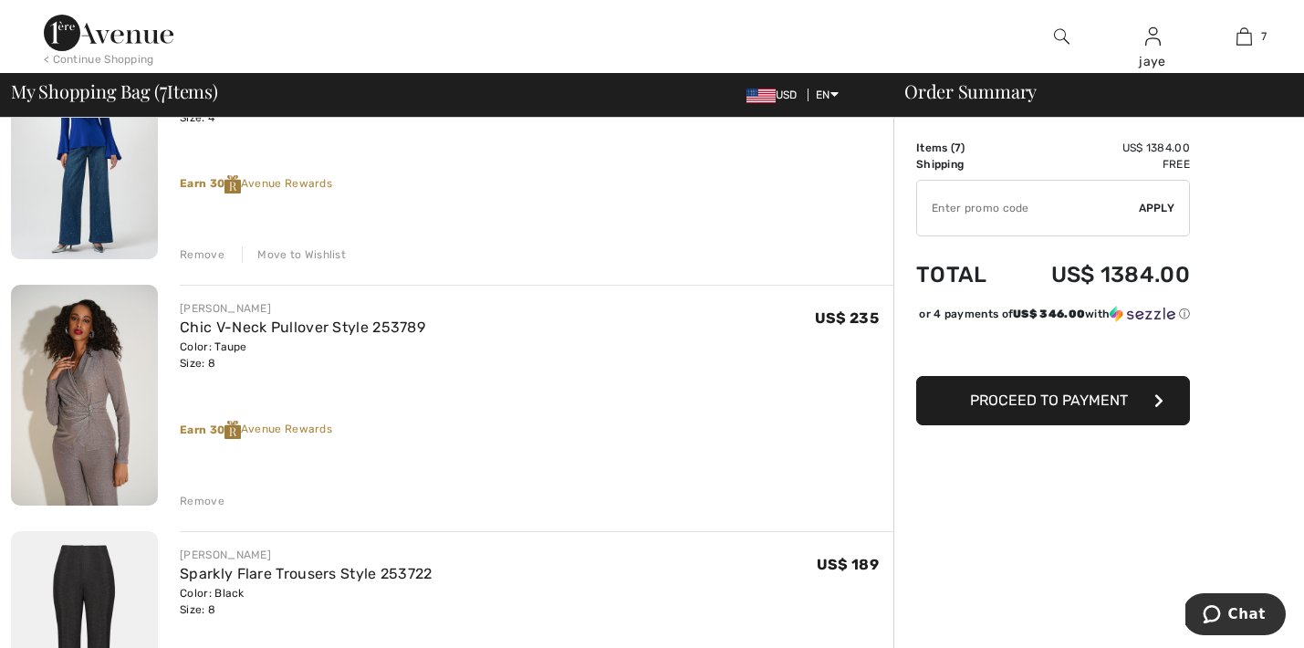
scroll to position [454, 0]
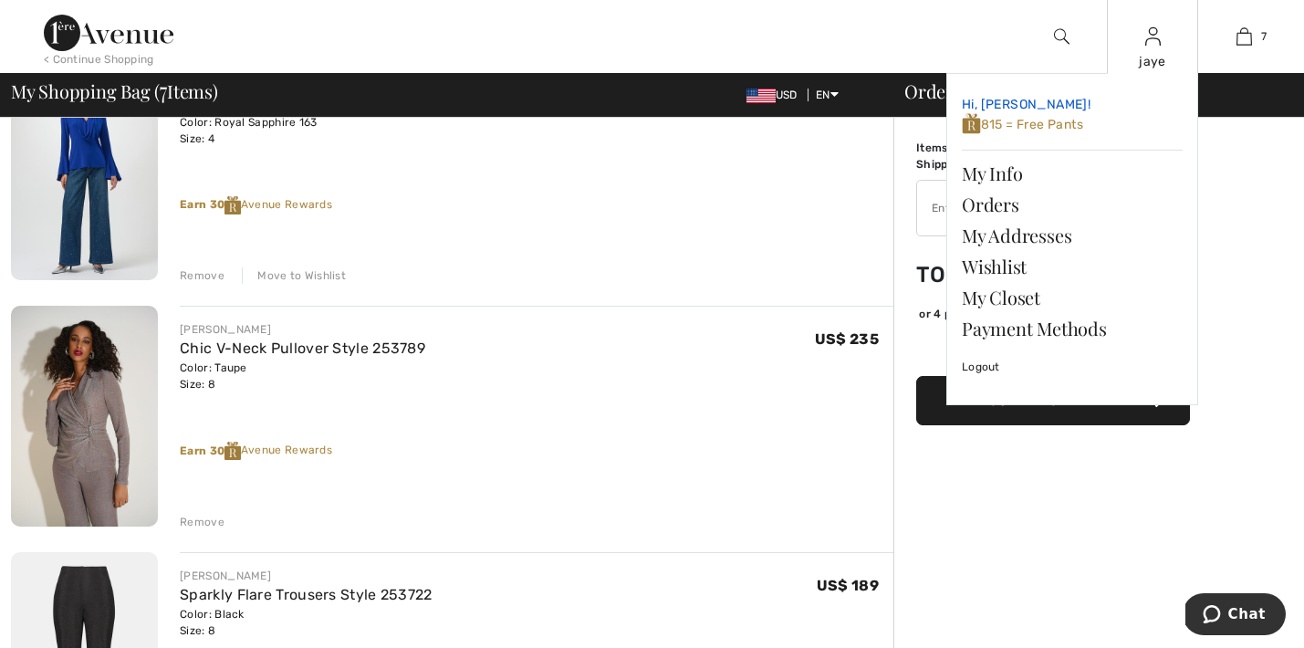
click at [1075, 127] on span "815 = Free Pants" at bounding box center [1022, 125] width 121 height 16
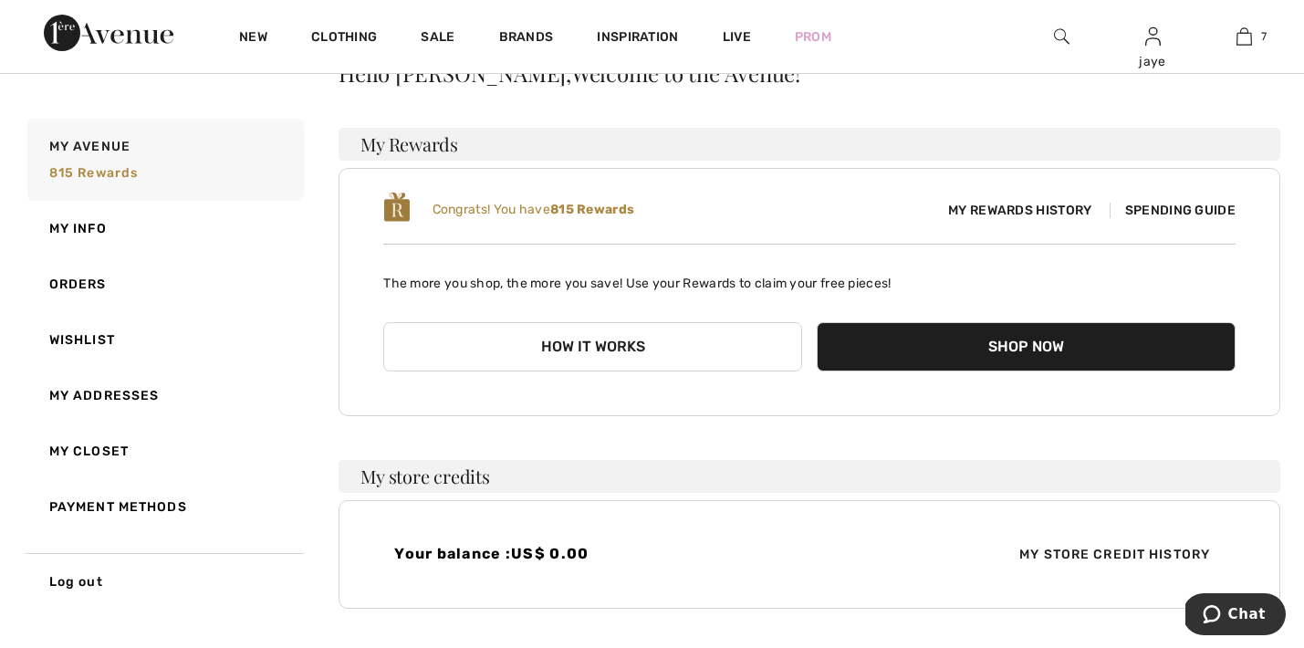
scroll to position [1, 0]
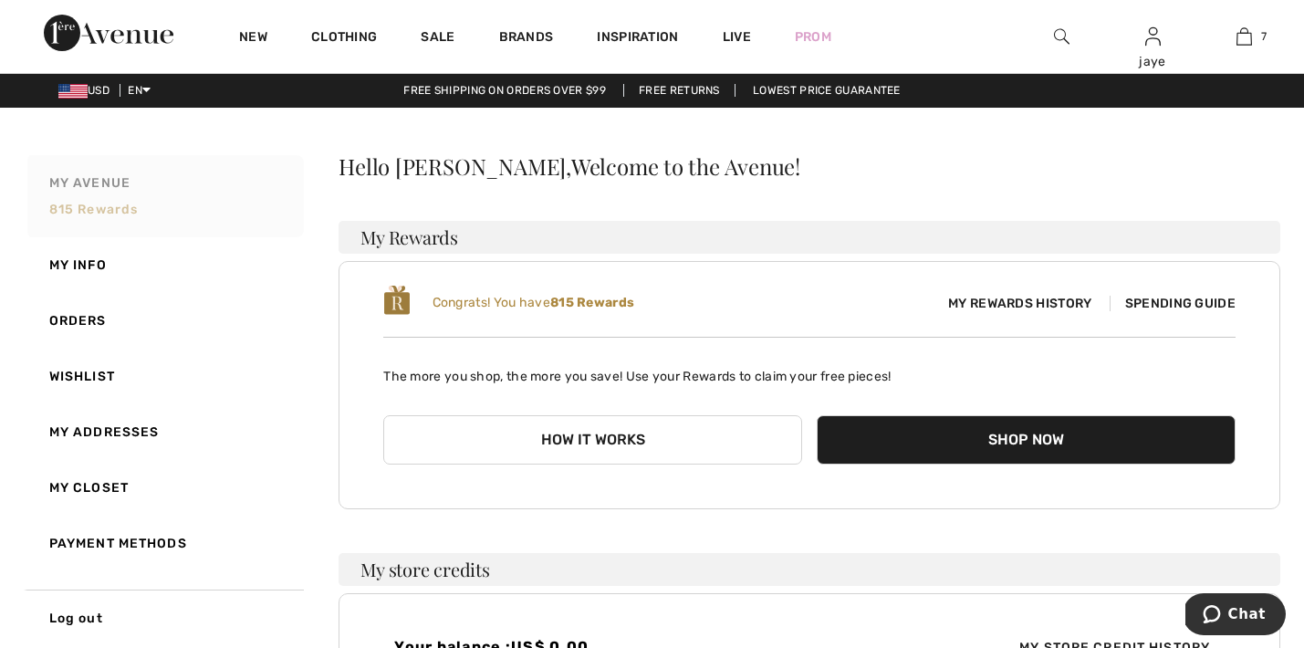
click at [128, 211] on span "815 rewards" at bounding box center [93, 210] width 89 height 16
click at [1148, 299] on span "Spending Guide" at bounding box center [1173, 304] width 126 height 16
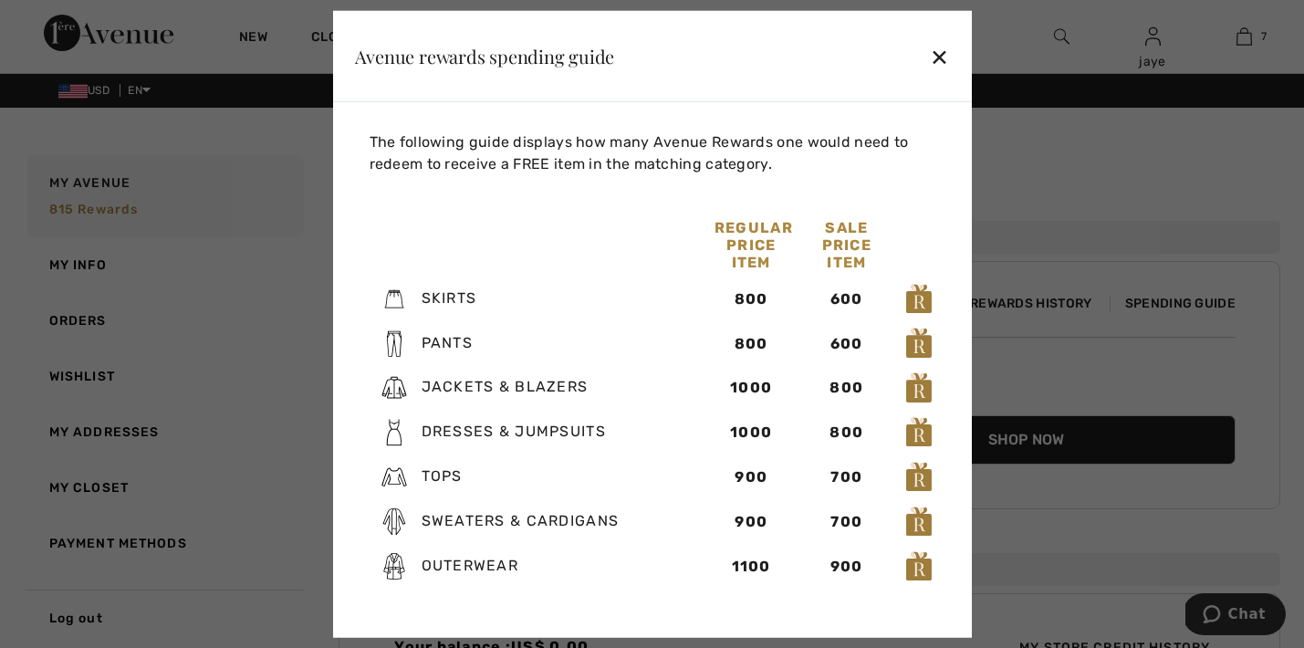
click at [936, 62] on div "✕" at bounding box center [939, 56] width 19 height 38
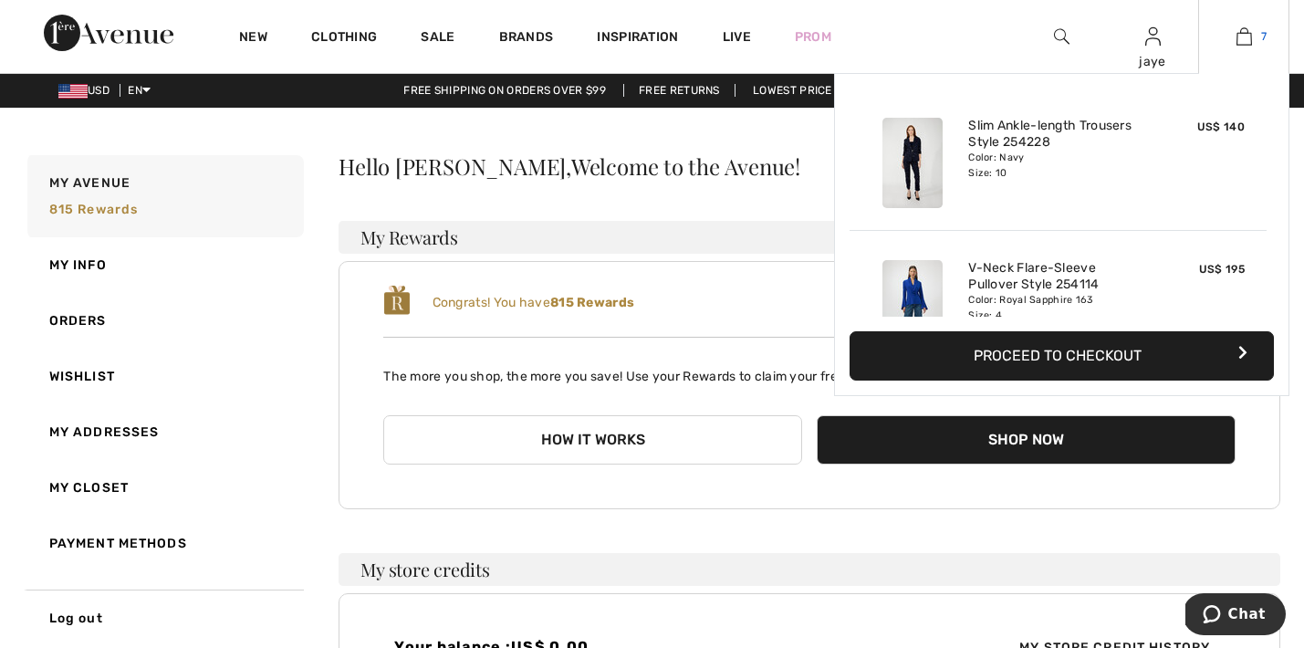
click at [1241, 38] on img at bounding box center [1245, 37] width 16 height 22
